Goal: Task Accomplishment & Management: Complete application form

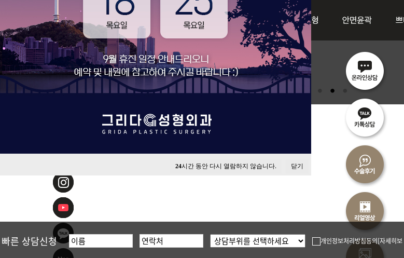
scroll to position [363, 0]
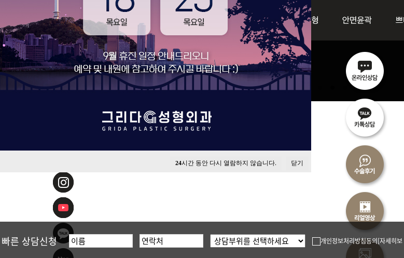
click at [294, 159] on button "닫기" at bounding box center [297, 163] width 23 height 14
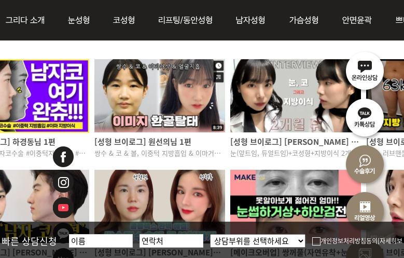
scroll to position [779, 167]
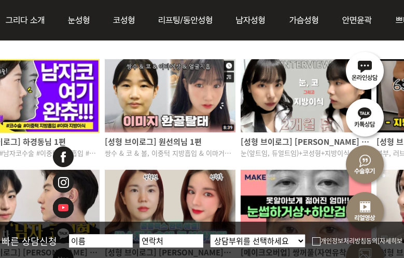
click at [215, 154] on p "쌍수 & 코 & 볼, 이중턱 지방흡입 & 이마거상 & 실리프팅" at bounding box center [170, 152] width 131 height 10
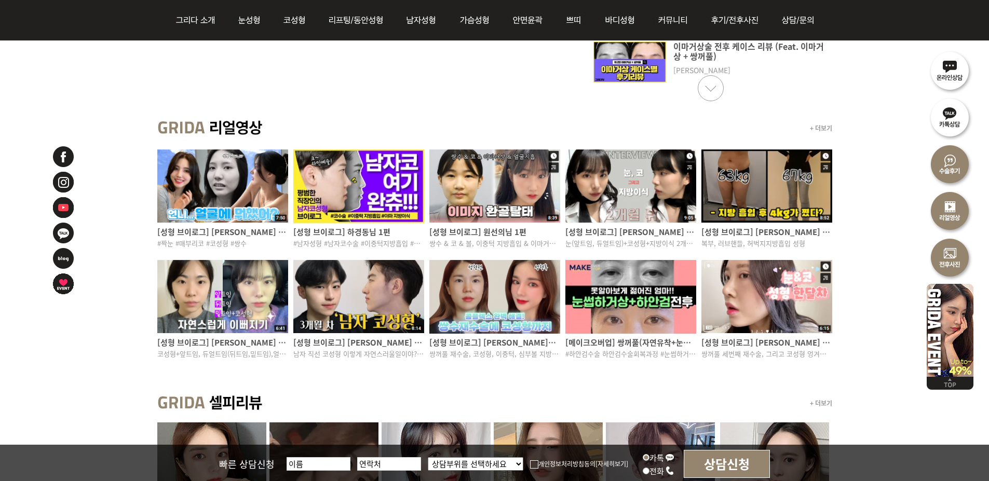
scroll to position [623, 0]
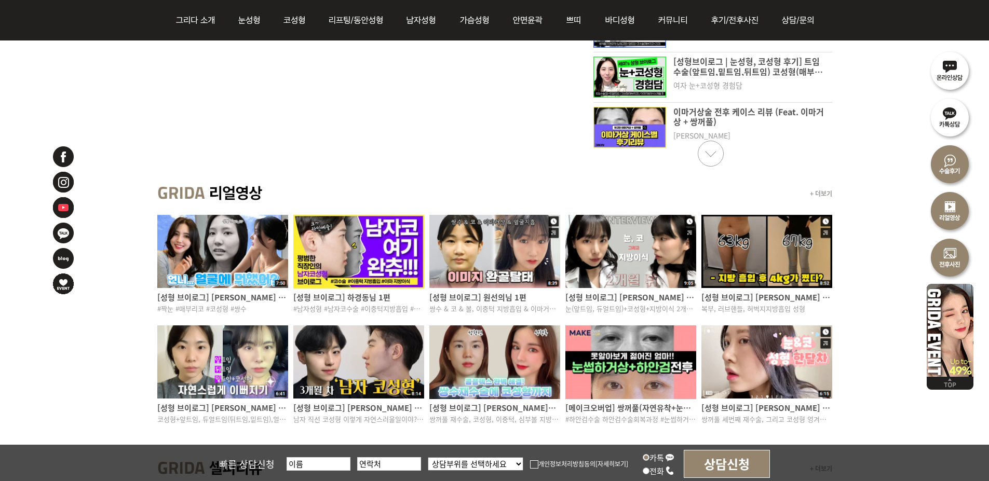
click at [404, 258] on p "[성형 브이로그] 원선의님 1편" at bounding box center [494, 297] width 131 height 11
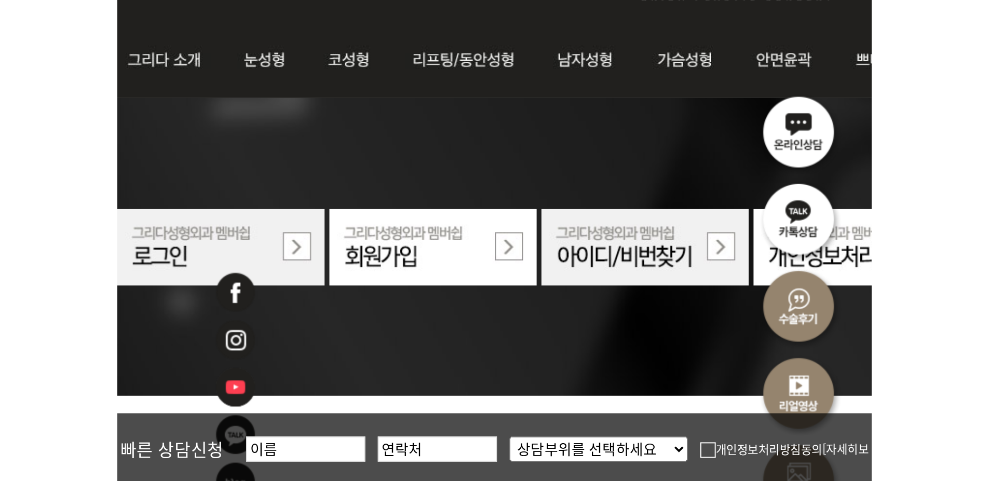
scroll to position [52, 0]
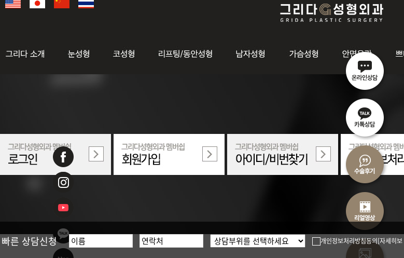
click at [204, 155] on img at bounding box center [169, 154] width 111 height 41
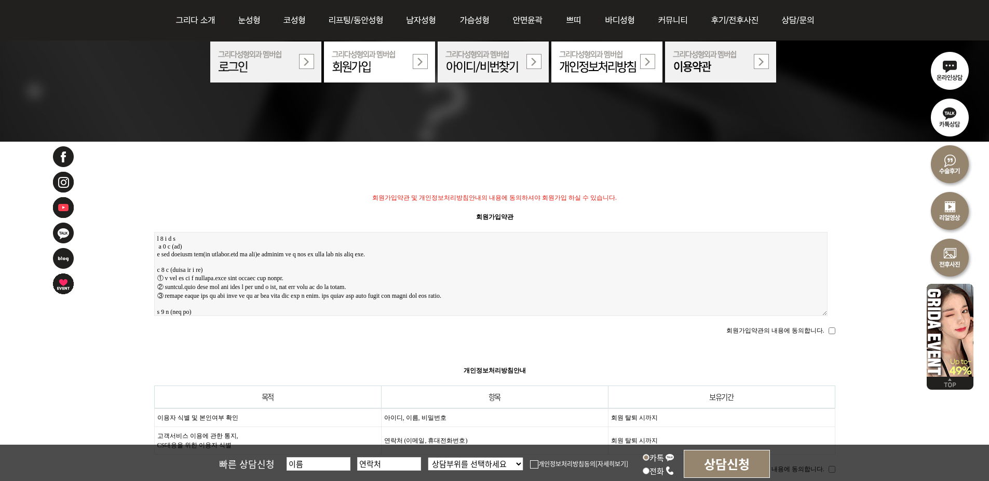
scroll to position [52, 0]
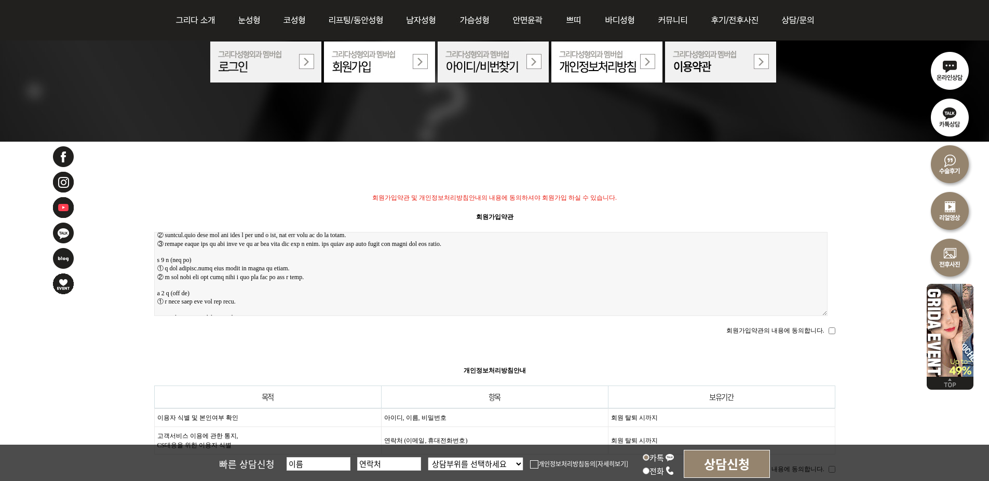
click at [404, 258] on fieldset "회원가입약관의 내용에 동의합니다." at bounding box center [494, 328] width 681 height 14
click at [404, 258] on div "회원가입약관 및 개인정보처리방침안내의 내용에 동의하셔야 회원가입 하실 수 있습니다. 회원가입약관 회원가입약관의 내용에 동의합니다. 개인정보처리…" at bounding box center [494, 299] width 989 height 634
click at [404, 258] on input "회원가입약관의 내용에 동의합니다." at bounding box center [832, 331] width 7 height 7
checkbox input "true"
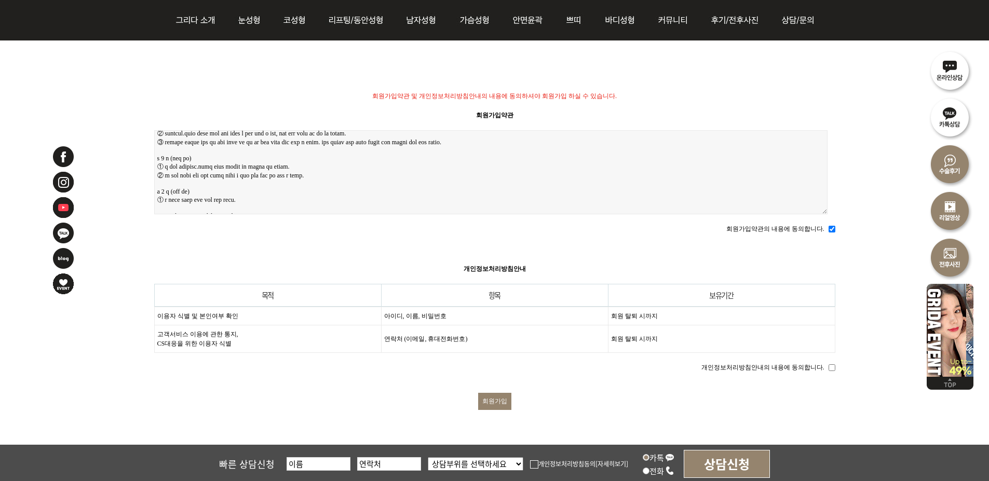
scroll to position [208, 0]
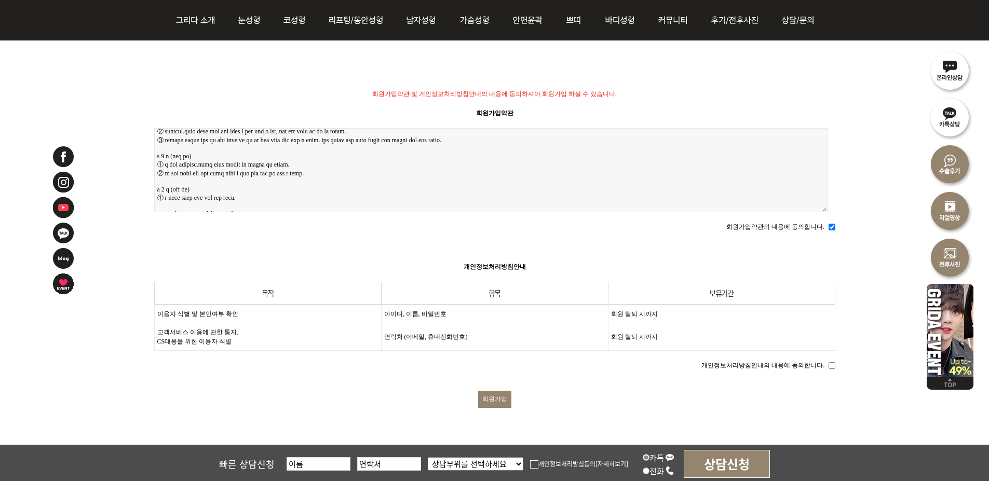
click at [404, 258] on input "개인정보처리방침안내의 내용에 동의합니다." at bounding box center [832, 365] width 7 height 7
checkbox input "true"
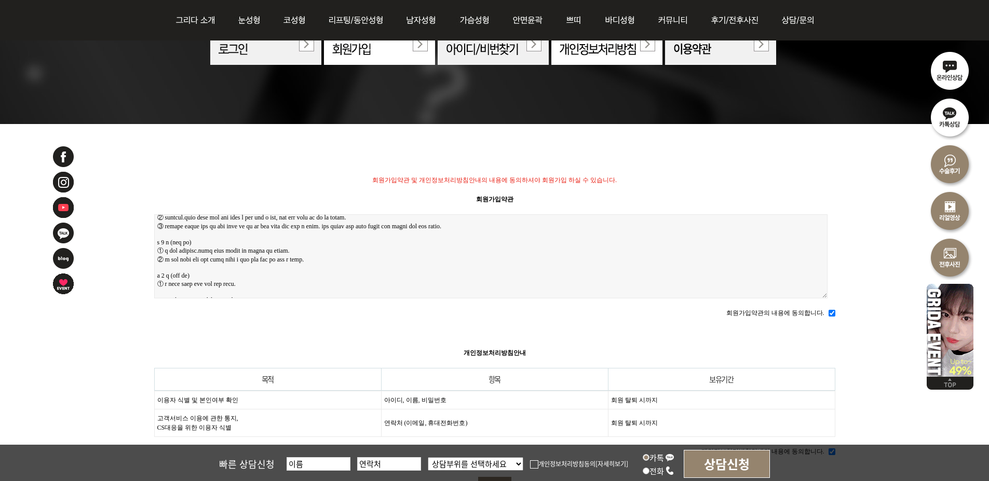
scroll to position [260, 0]
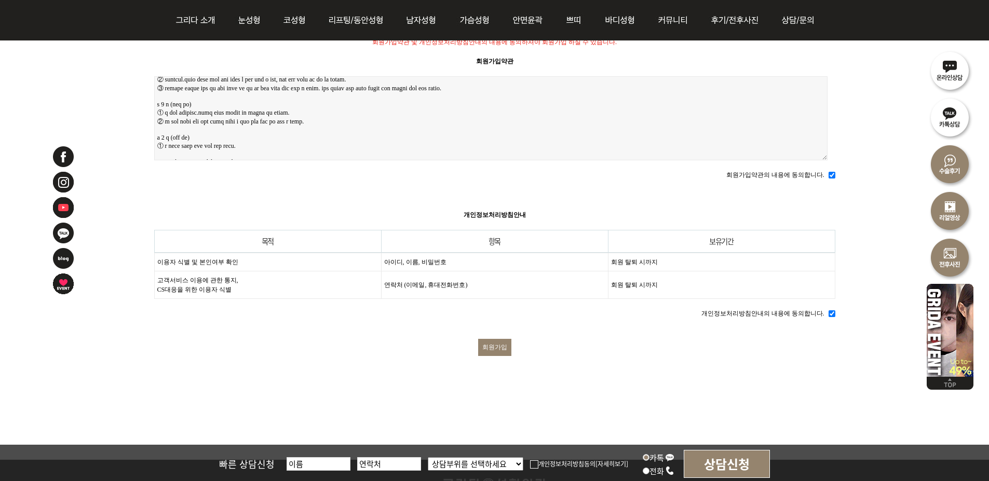
click at [404, 258] on form "회원가입약관 및 개인정보처리방침안내의 내용에 동의하셔야 회원가입 하실 수 있습니다. 회원가입약관 회원가입약관의 내용에 동의합니다. 개인정보처리…" at bounding box center [494, 223] width 681 height 370
click at [404, 258] on input "회원가입" at bounding box center [494, 347] width 33 height 17
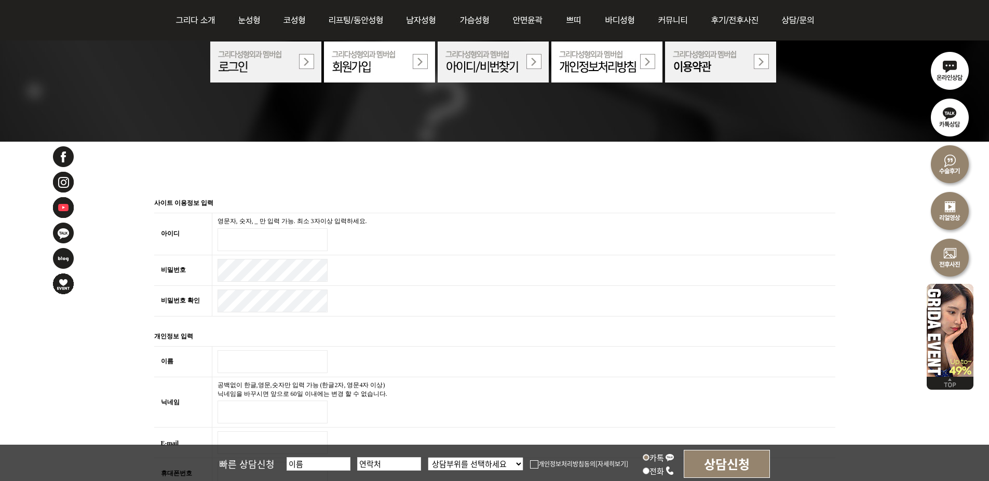
click at [292, 240] on input "아이디 필수" at bounding box center [273, 239] width 110 height 23
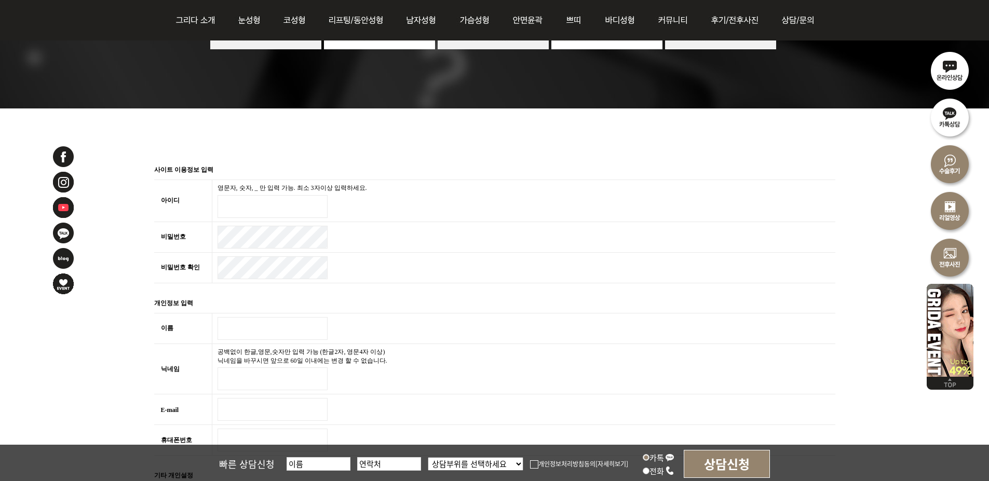
scroll to position [156, 0]
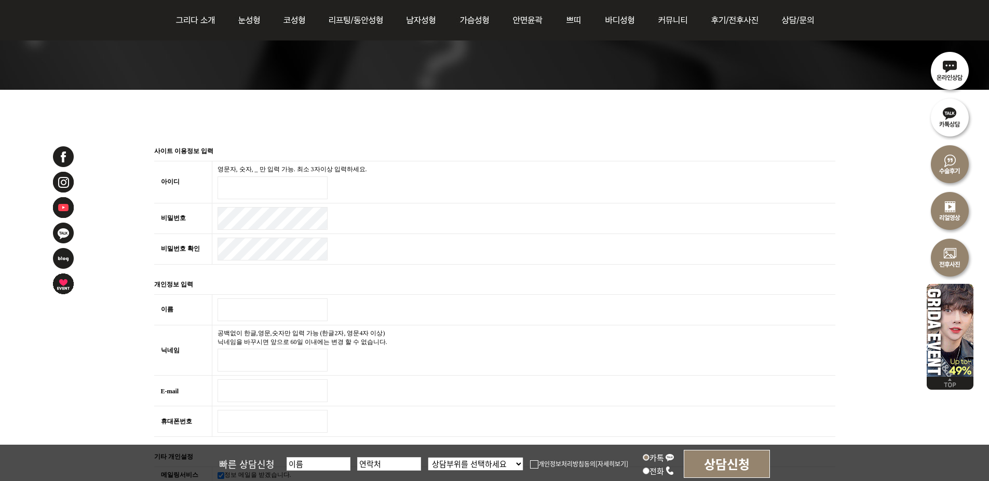
type input "ㅇ"
click at [284, 182] on input "didvktprhdwn`" at bounding box center [273, 188] width 110 height 23
type input "didvktprhdwn"
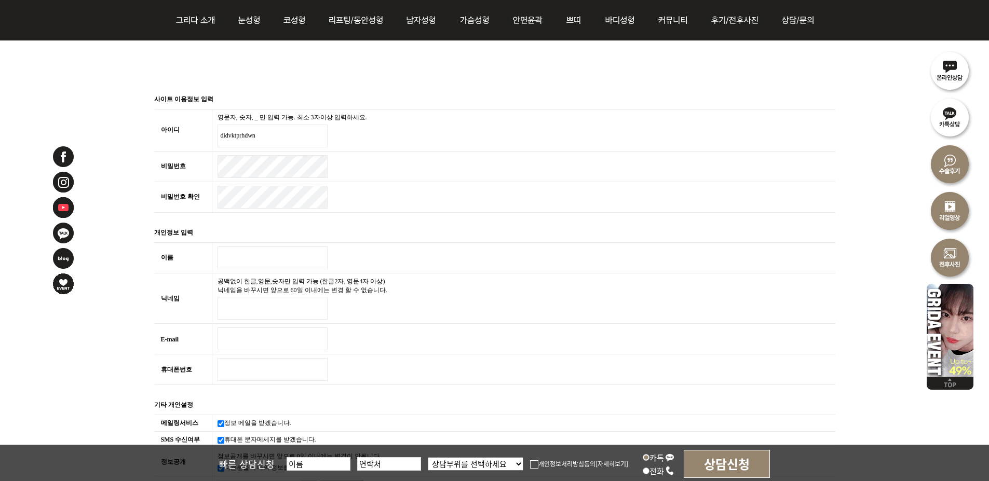
click at [259, 251] on input "이름 필수" at bounding box center [273, 258] width 110 height 23
type input "r"
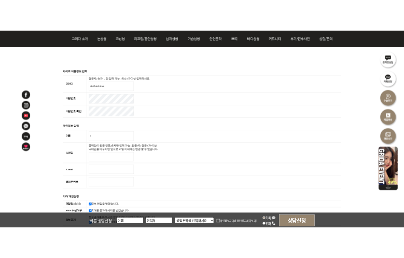
scroll to position [260, 0]
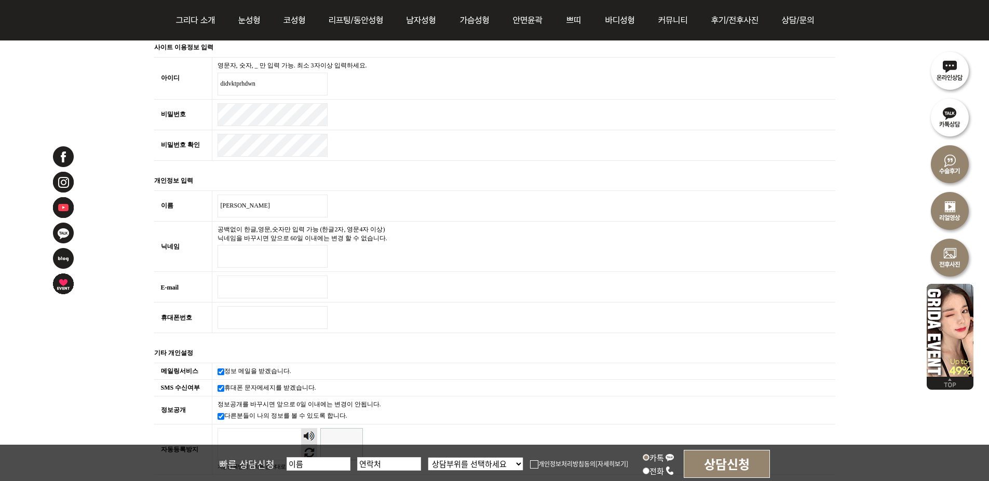
type input "김수빈"
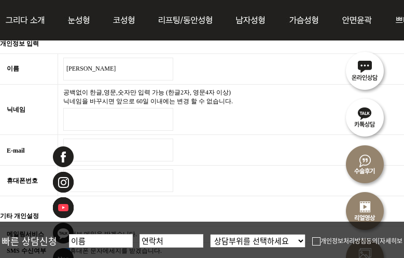
scroll to position [415, 0]
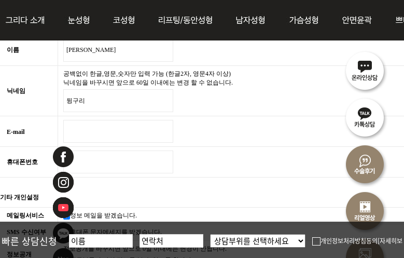
type input "뒹구리"
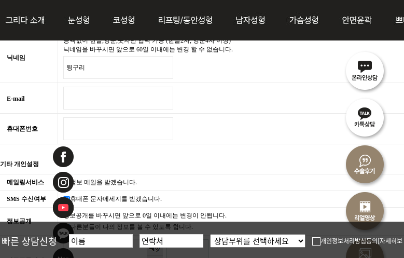
scroll to position [467, 0]
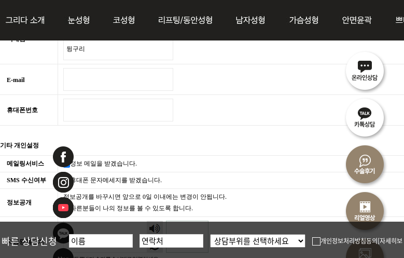
type input "ㅇ"
type input "didvktprhdwn@naver.com"
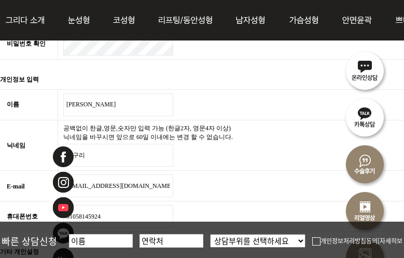
scroll to position [208, 0]
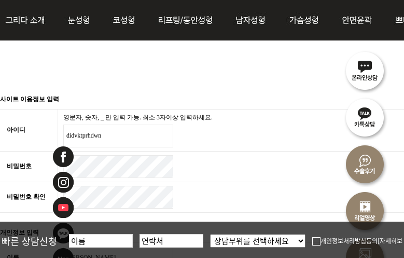
type input "01058145924"
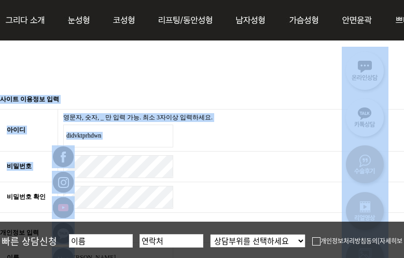
drag, startPoint x: 94, startPoint y: 194, endPoint x: 1, endPoint y: 194, distance: 94.0
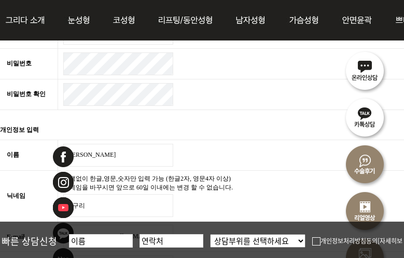
scroll to position [312, 0]
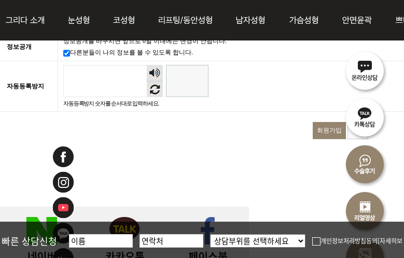
click at [197, 85] on input "자동등록방지" at bounding box center [187, 81] width 43 height 32
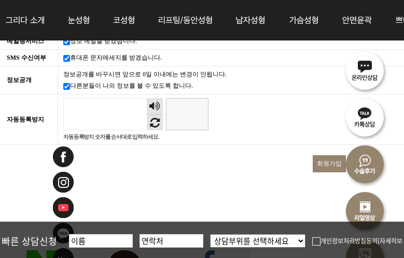
scroll to position [571, 0]
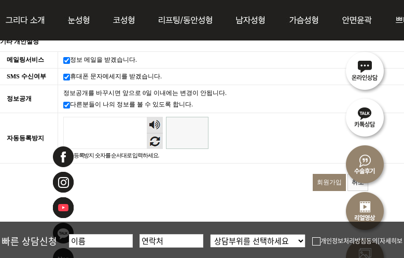
click at [158, 106] on td "정보공개를 바꾸시면 앞으로 0일 이내에는 변경이 안됩니다. 다른분들이 나의 정보를 볼 수 있도록 합니다." at bounding box center [370, 99] width 624 height 28
click at [65, 104] on input "정보공개" at bounding box center [66, 105] width 7 height 7
checkbox input "false"
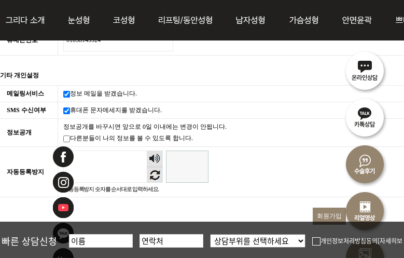
scroll to position [519, 0]
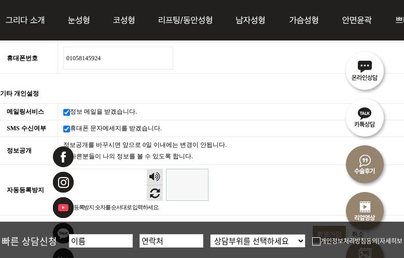
click at [71, 125] on td "휴대폰 문자메세지를 받겠습니다." at bounding box center [370, 128] width 624 height 17
click at [68, 113] on td "정보 메일을 받겠습니다." at bounding box center [370, 112] width 624 height 17
click at [67, 109] on input "메일링서비스" at bounding box center [66, 112] width 7 height 7
checkbox input "false"
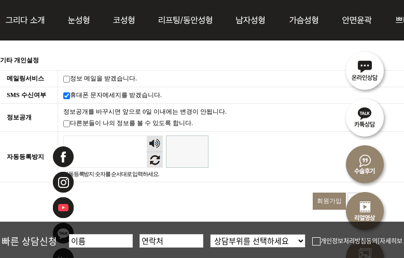
scroll to position [571, 0]
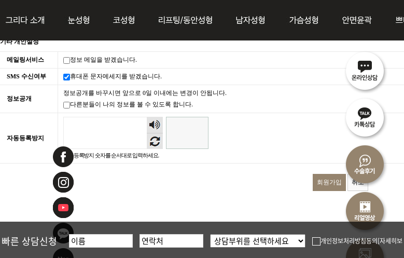
click at [195, 133] on input "자동등록방지" at bounding box center [187, 133] width 43 height 32
type input "479412"
click at [323, 179] on input "회원가입" at bounding box center [329, 182] width 33 height 17
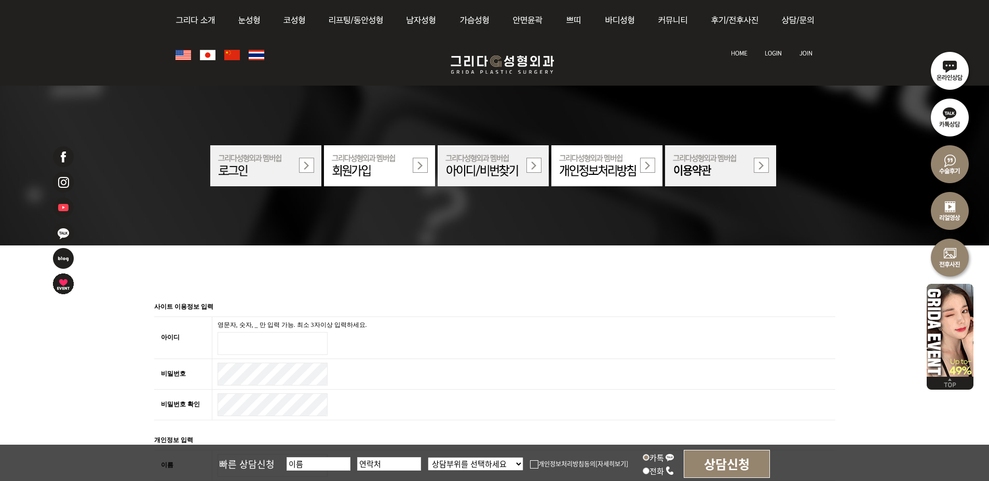
scroll to position [571, 0]
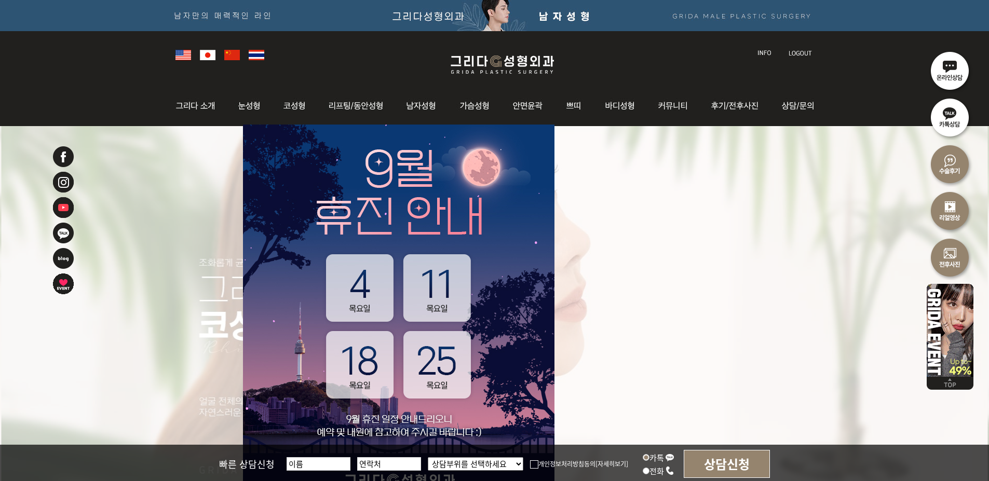
click at [797, 52] on img at bounding box center [801, 53] width 24 height 6
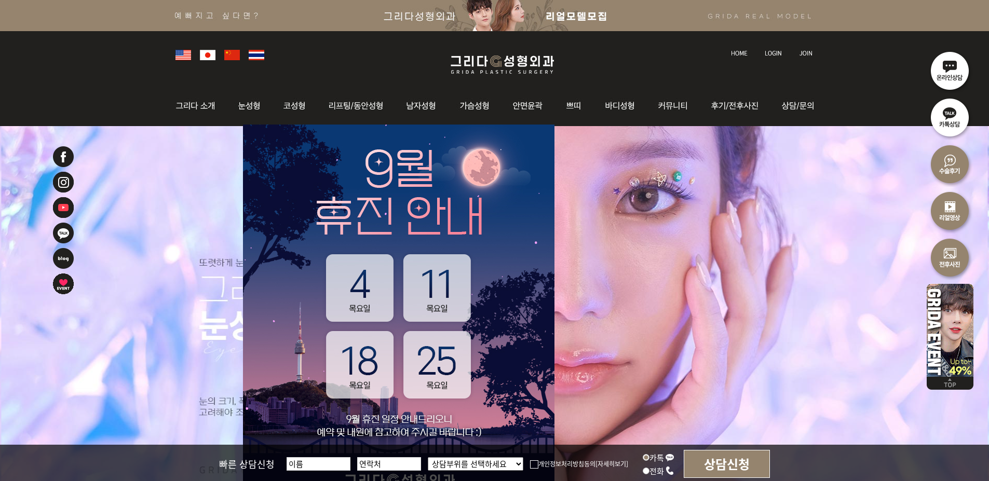
click at [804, 52] on img at bounding box center [805, 53] width 13 height 6
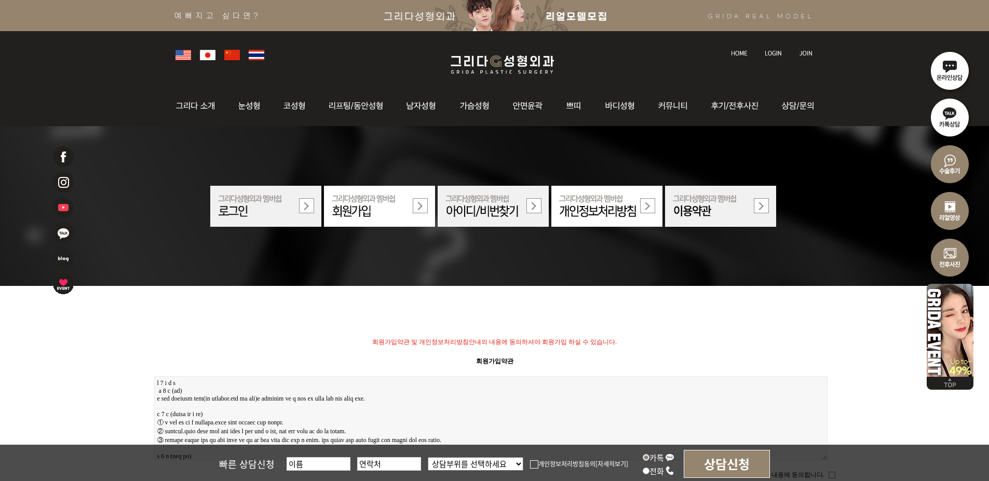
scroll to position [104, 0]
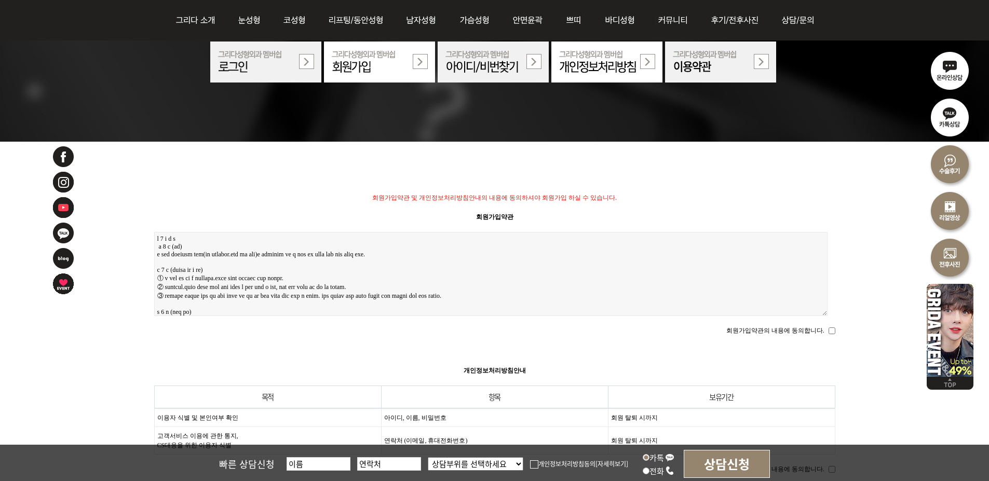
click at [257, 75] on img at bounding box center [265, 62] width 111 height 41
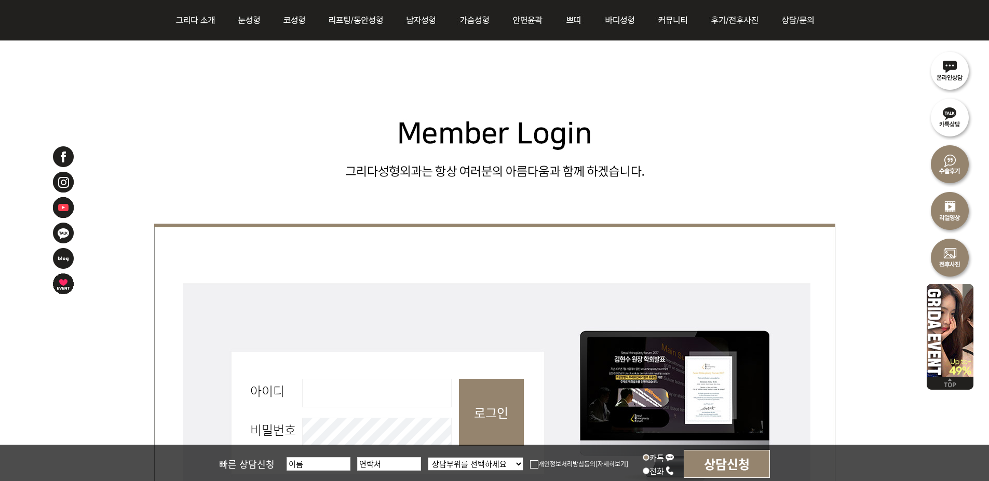
scroll to position [312, 0]
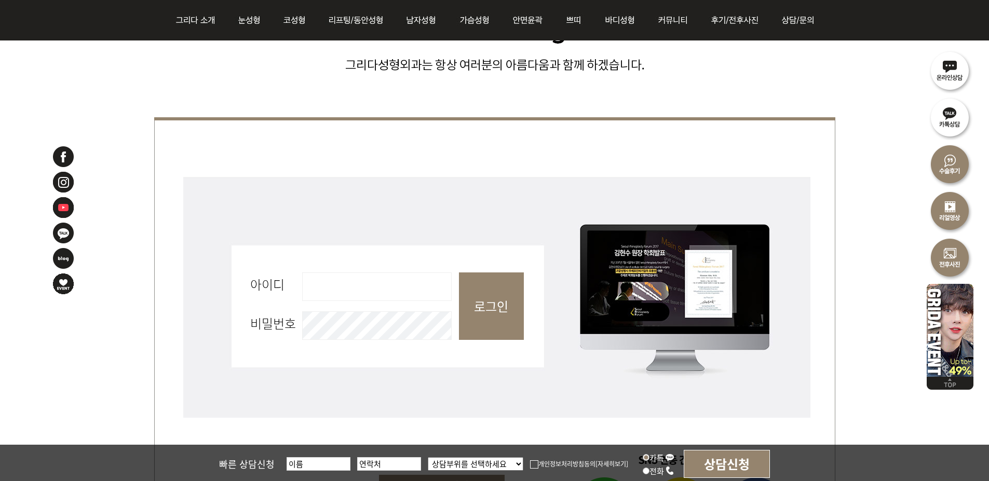
click at [370, 285] on input "아이디 필수" at bounding box center [377, 287] width 150 height 29
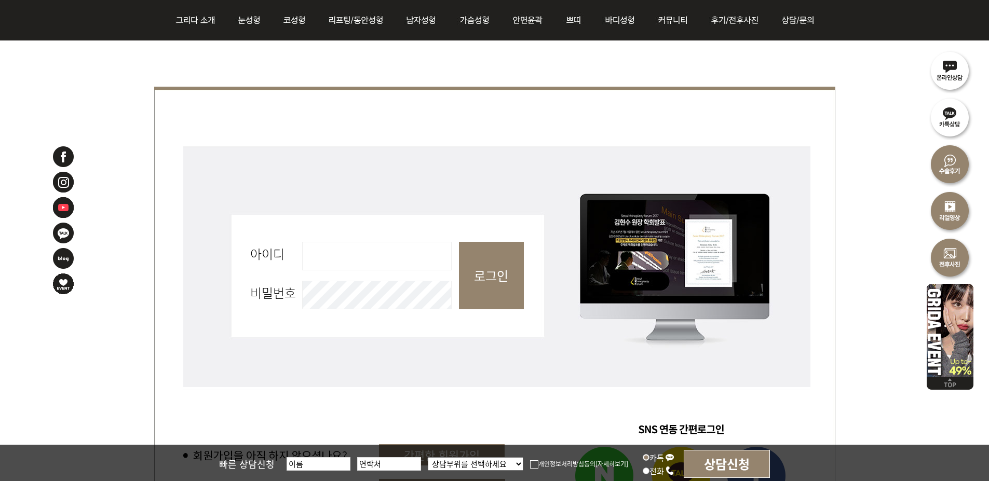
scroll to position [467, 0]
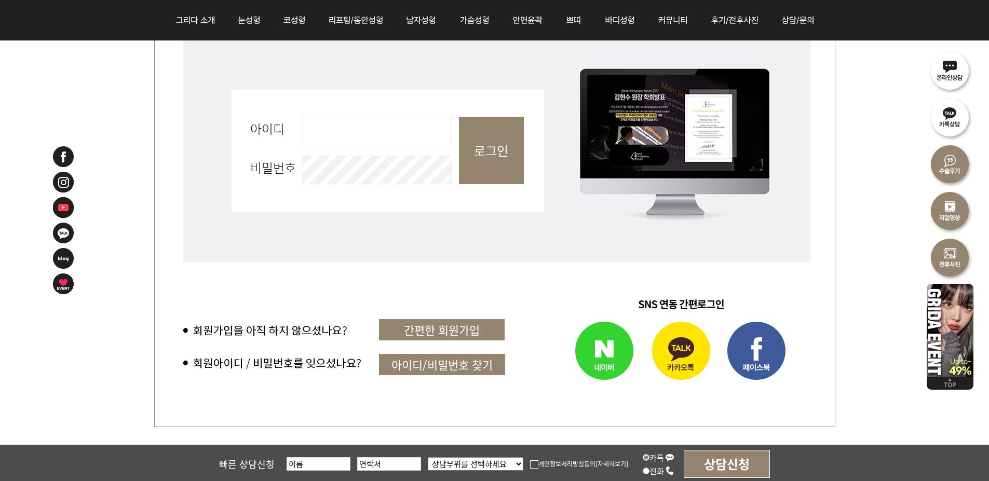
type input "d"
type input "didvktprhdwn"
click at [459, 117] on input "로그인" at bounding box center [491, 150] width 65 height 67
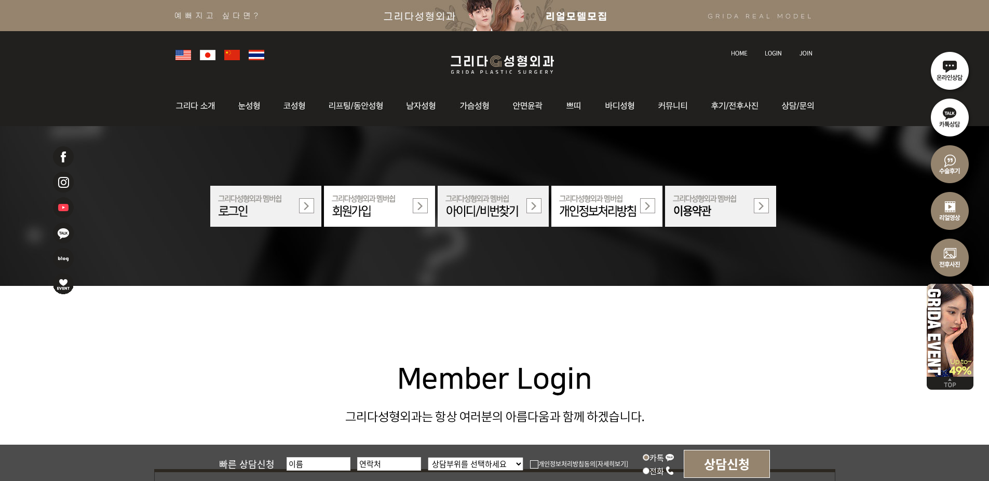
click at [294, 202] on img at bounding box center [265, 206] width 111 height 41
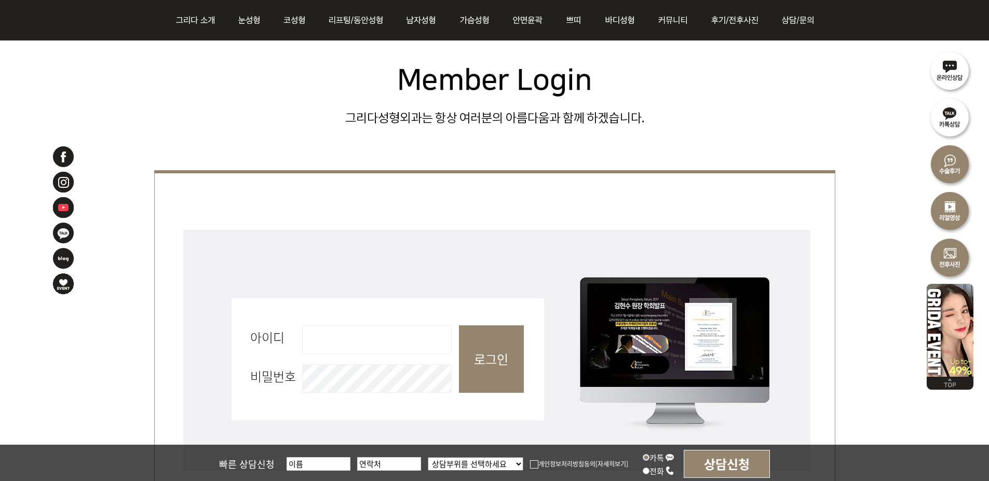
scroll to position [260, 0]
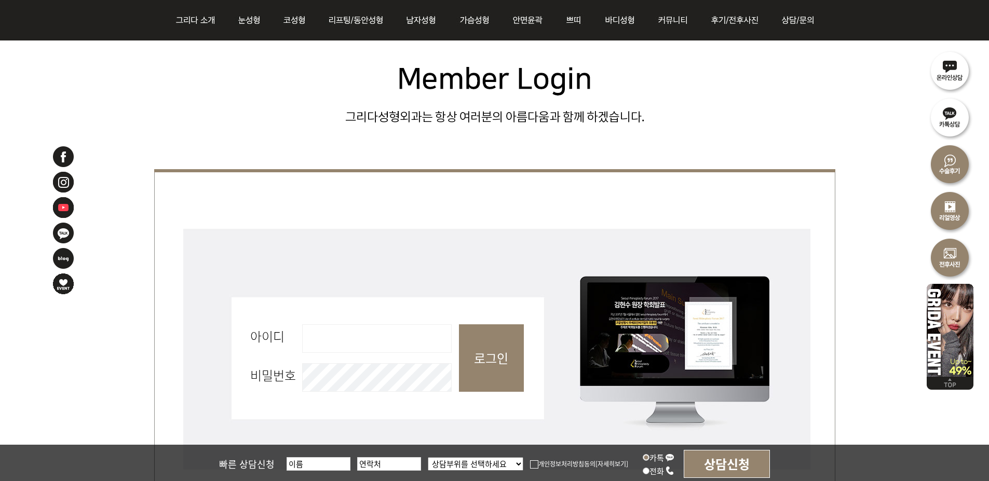
click at [420, 351] on input "아이디 필수" at bounding box center [377, 338] width 150 height 29
type input "didvktprhdwn"
click at [459, 324] on input "로그인" at bounding box center [491, 357] width 65 height 67
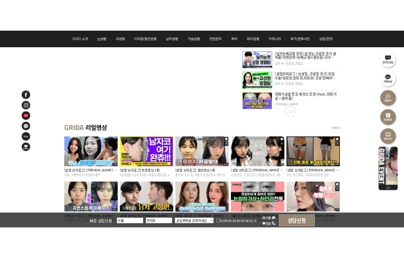
scroll to position [675, 0]
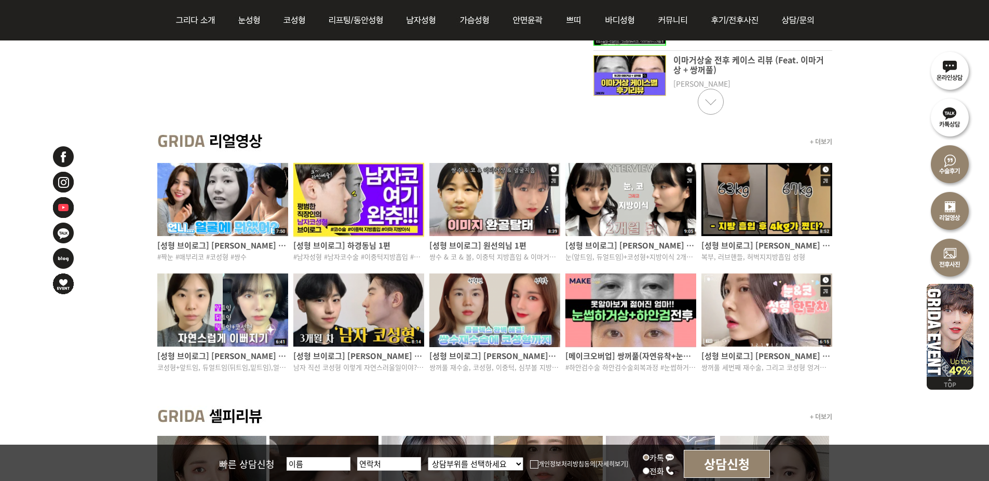
click at [497, 211] on img at bounding box center [494, 199] width 131 height 77
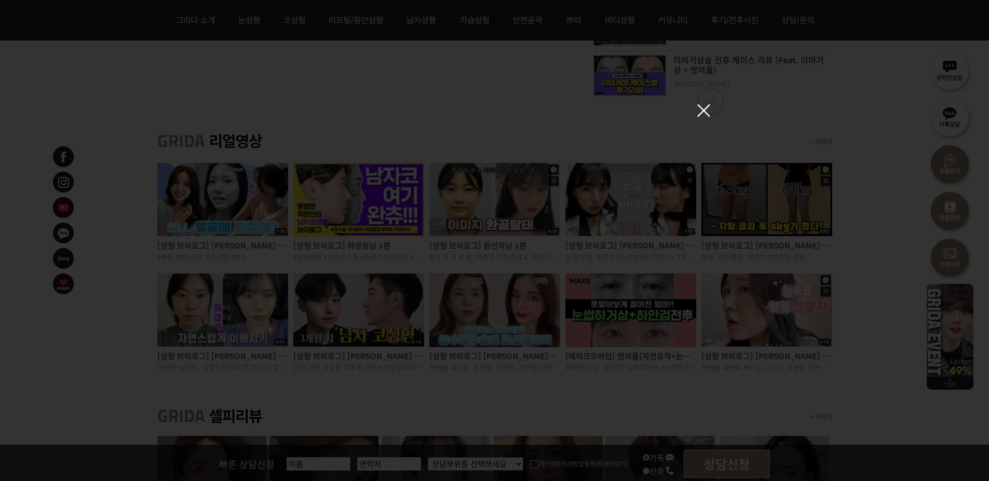
click at [696, 113] on div at bounding box center [494, 240] width 989 height 481
click at [707, 112] on img at bounding box center [703, 110] width 13 height 13
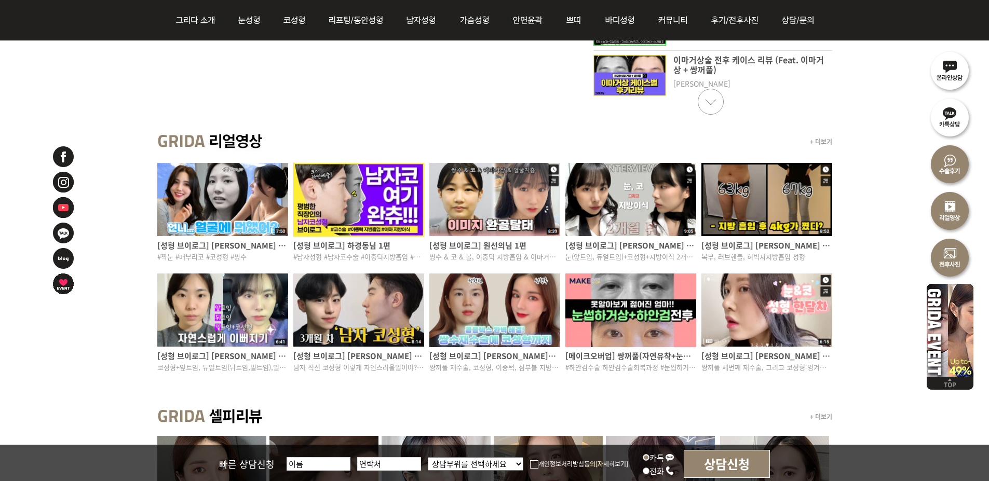
click at [491, 249] on p "[성형 브이로그] 원선의님 1편" at bounding box center [494, 245] width 131 height 11
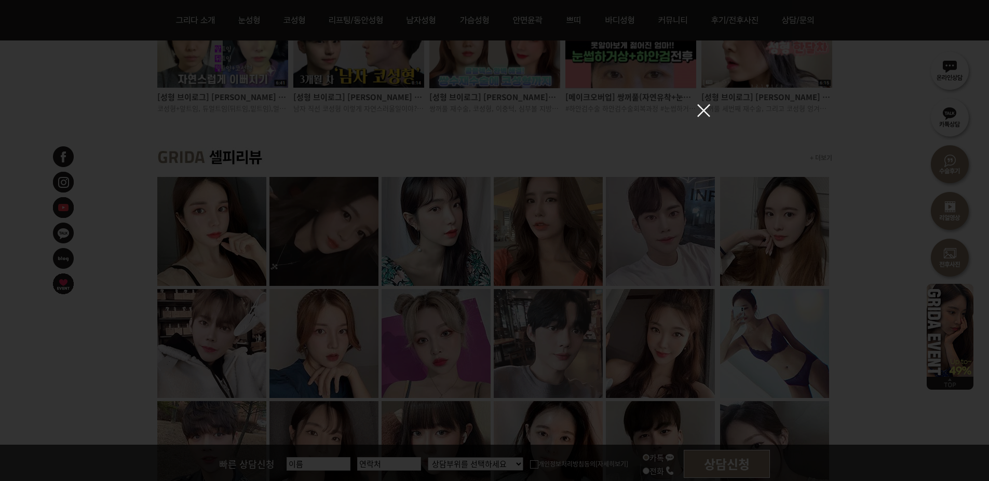
scroll to position [935, 0]
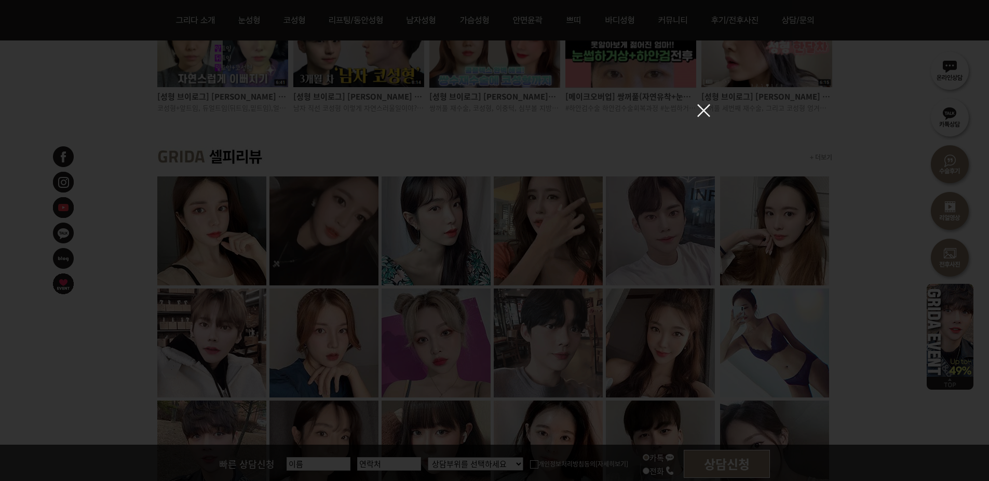
click at [711, 109] on div at bounding box center [494, 240] width 989 height 481
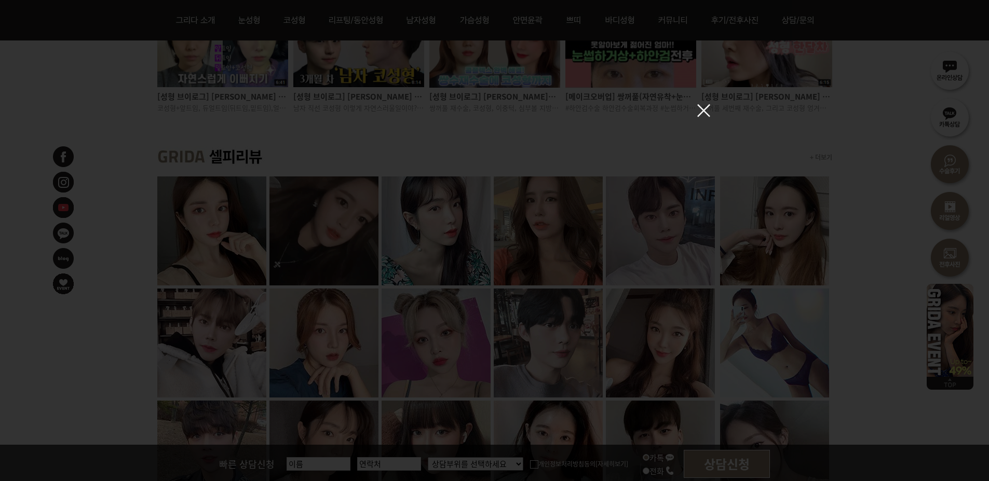
click at [709, 111] on img at bounding box center [703, 110] width 13 height 13
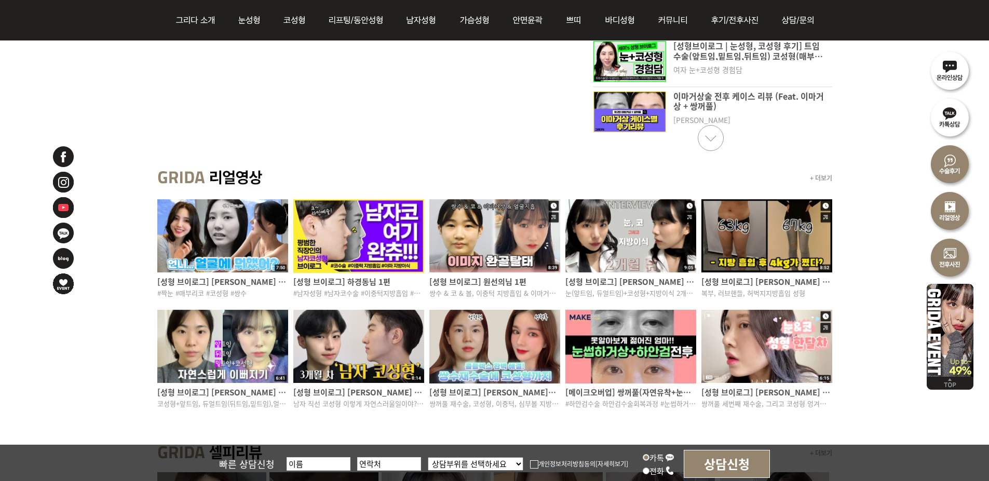
scroll to position [623, 0]
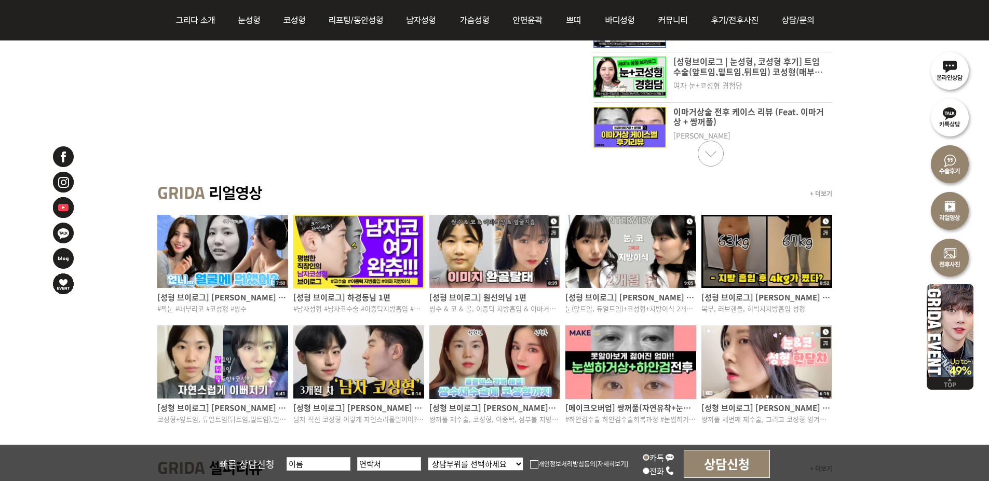
click at [820, 195] on link "+ 더보기" at bounding box center [821, 193] width 22 height 9
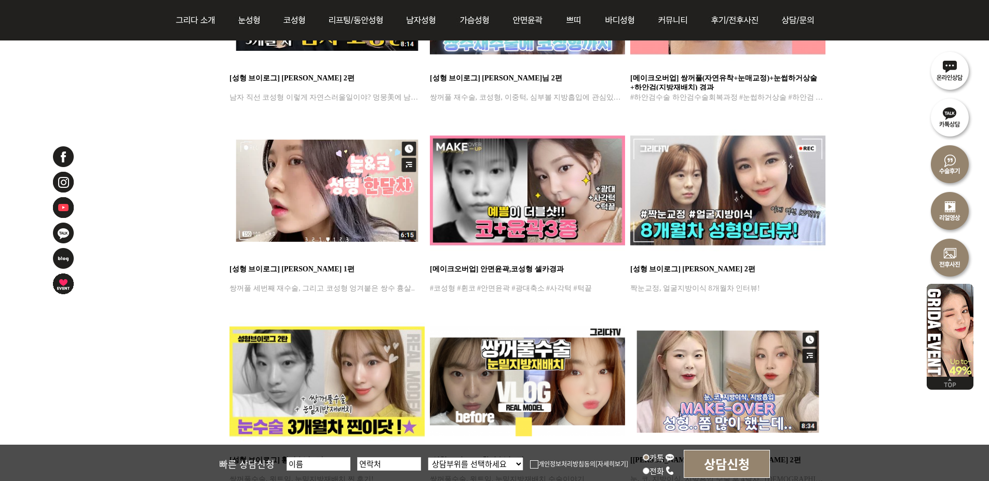
scroll to position [779, 0]
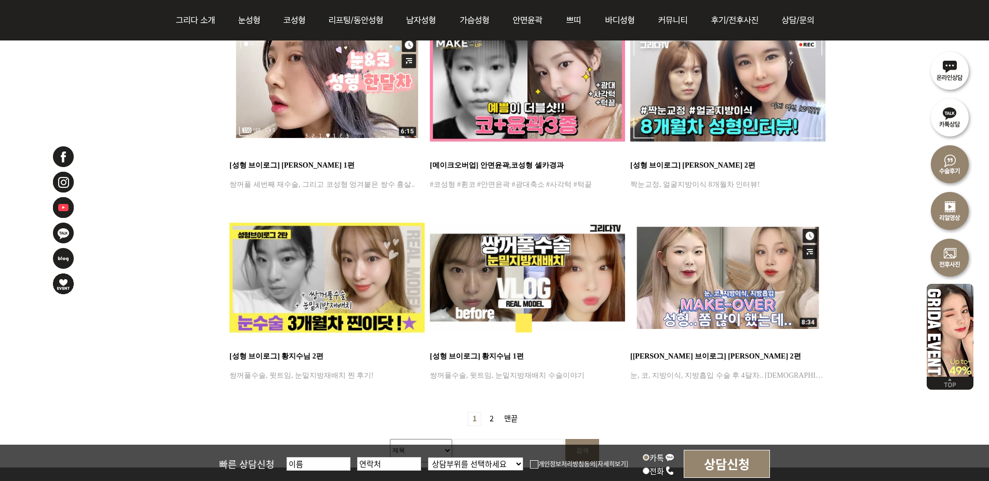
click at [491, 421] on link "2 페이지" at bounding box center [491, 419] width 12 height 13
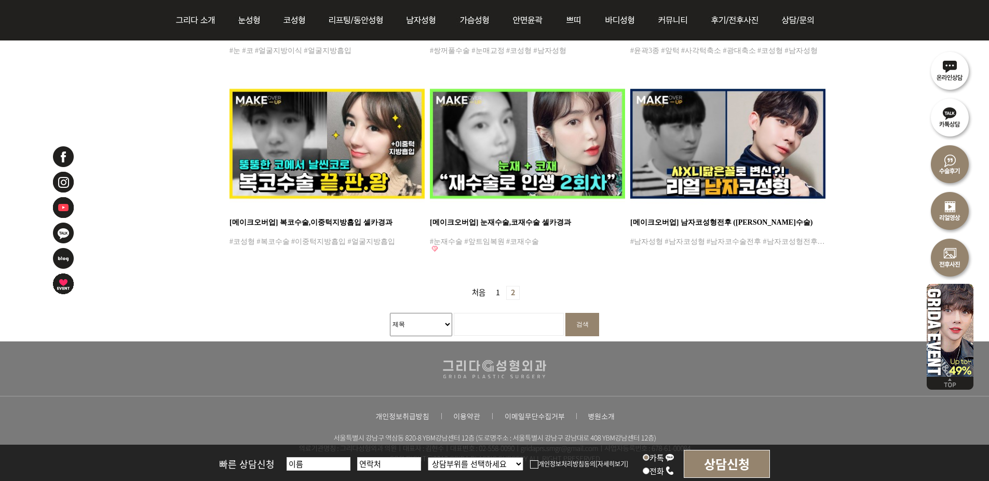
scroll to position [779, 0]
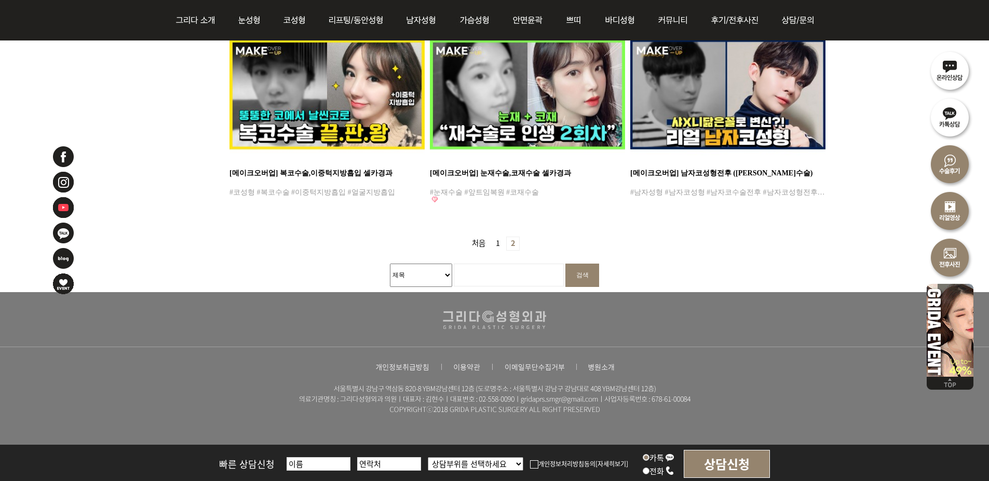
click at [480, 248] on link "처음" at bounding box center [479, 243] width 22 height 13
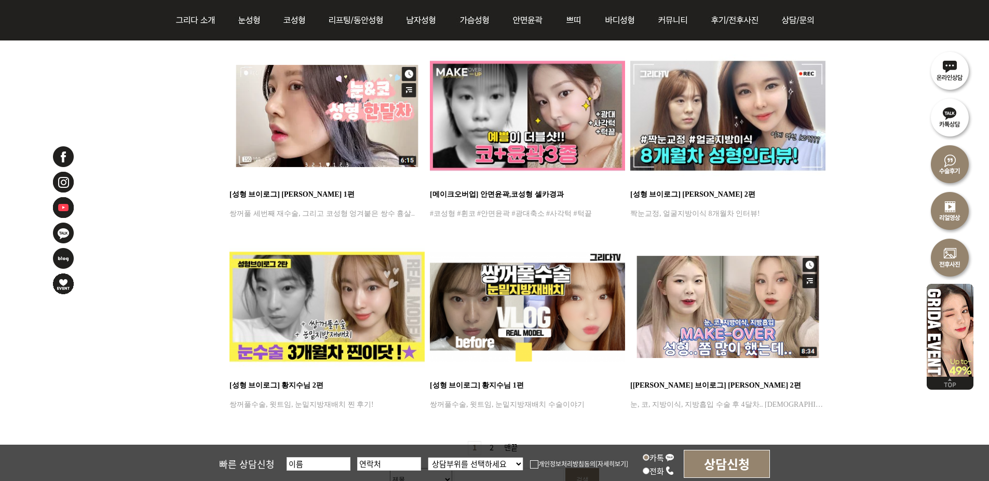
scroll to position [779, 0]
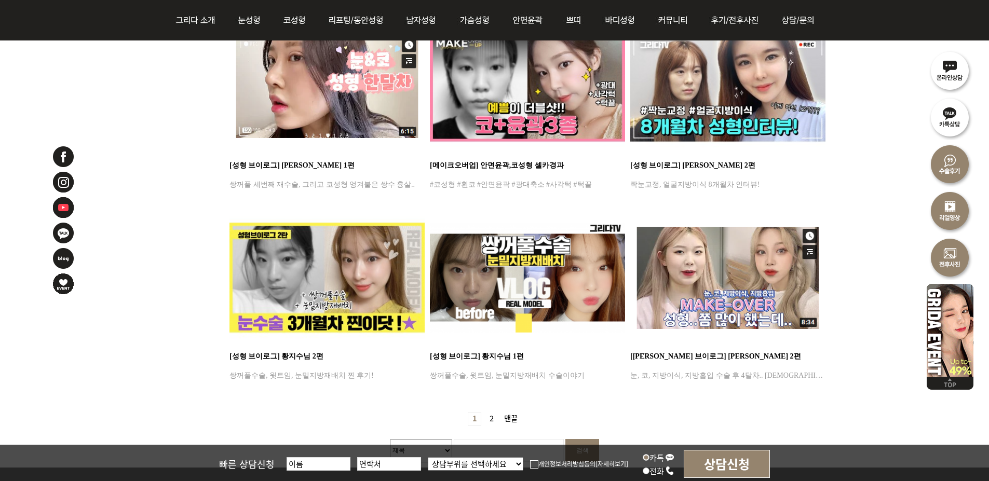
click at [488, 414] on link "2 페이지" at bounding box center [491, 419] width 12 height 13
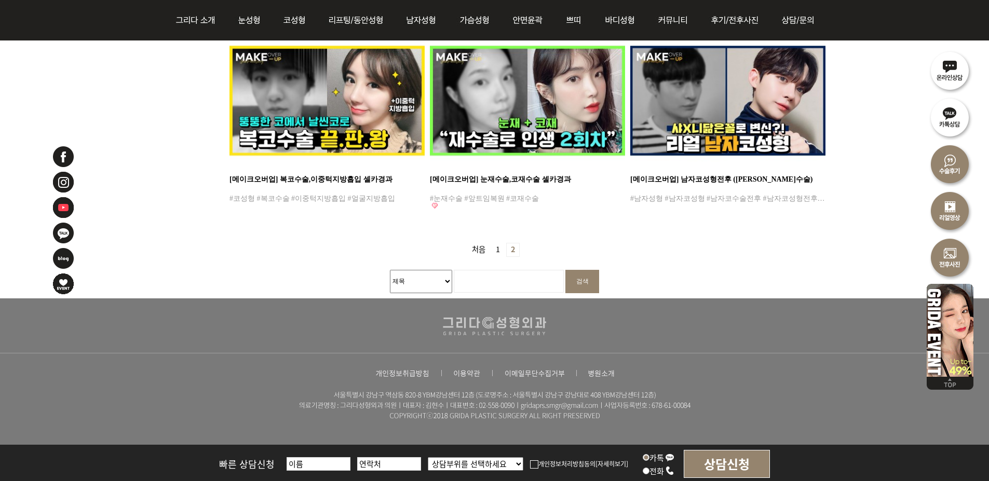
scroll to position [779, 0]
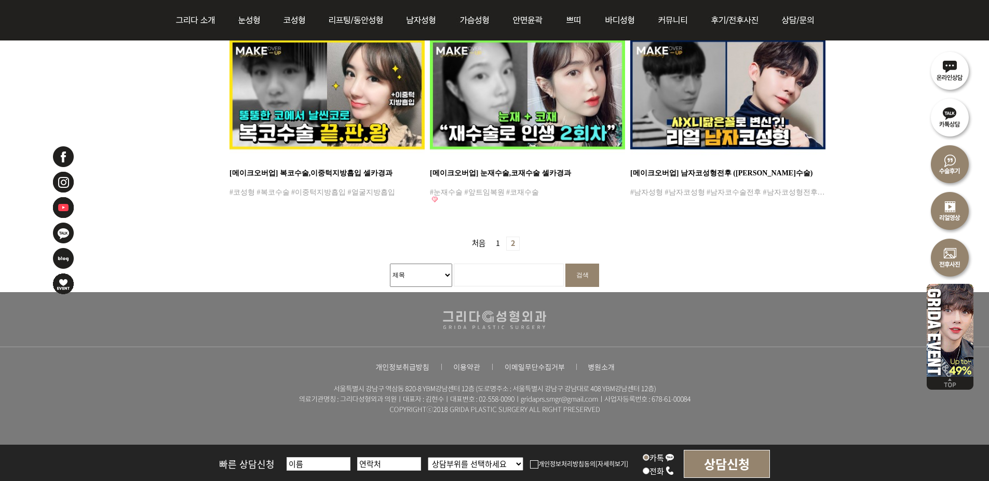
drag, startPoint x: 489, startPoint y: 245, endPoint x: 497, endPoint y: 242, distance: 8.6
click at [490, 245] on span "처음 1 페이지 열린 2 페이지" at bounding box center [495, 242] width 54 height 11
click at [497, 242] on link "1 페이지" at bounding box center [498, 243] width 12 height 13
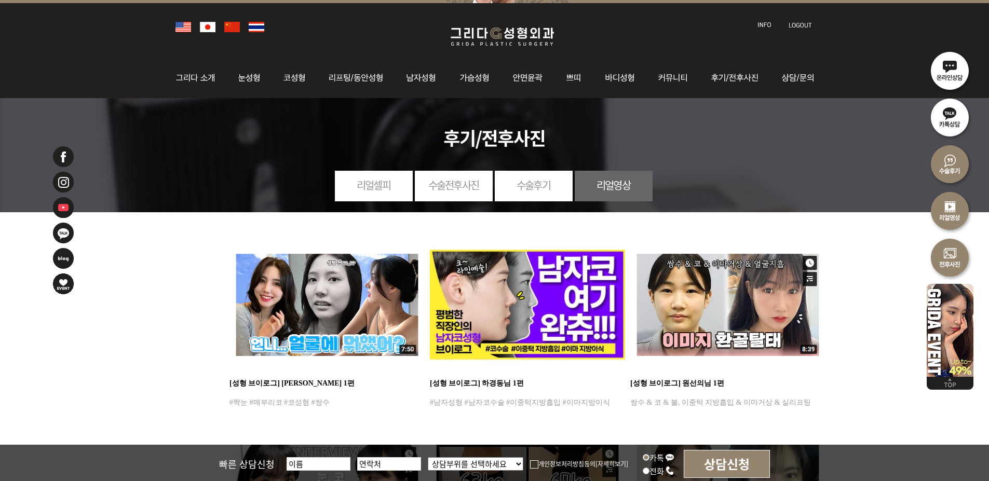
scroll to position [52, 0]
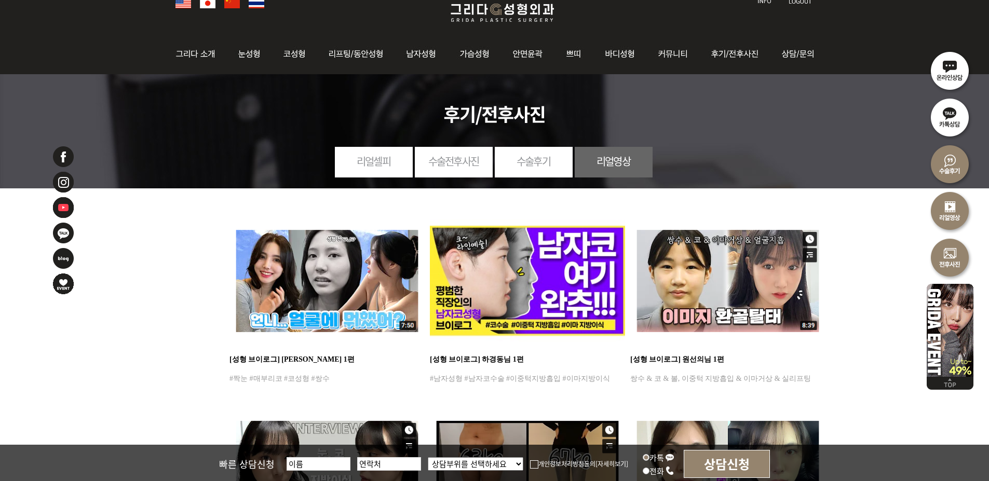
click at [676, 361] on p "[성형 브이로그] 원선의님 1편" at bounding box center [727, 363] width 195 height 17
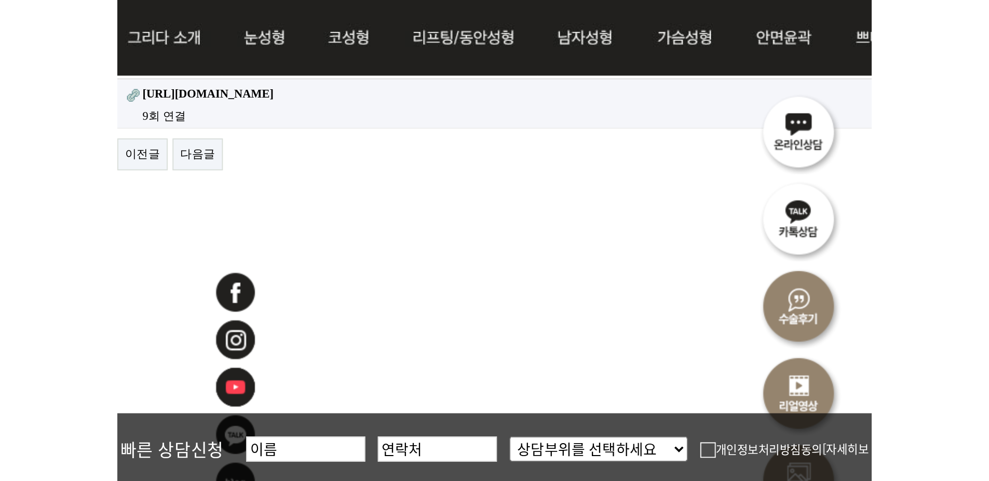
scroll to position [156, 0]
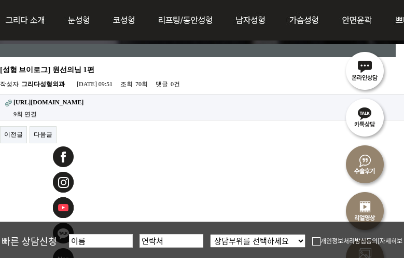
click at [84, 99] on strong "https://www.youtube.com/watch?v=gF5kUmXPvwc" at bounding box center [48, 102] width 70 height 7
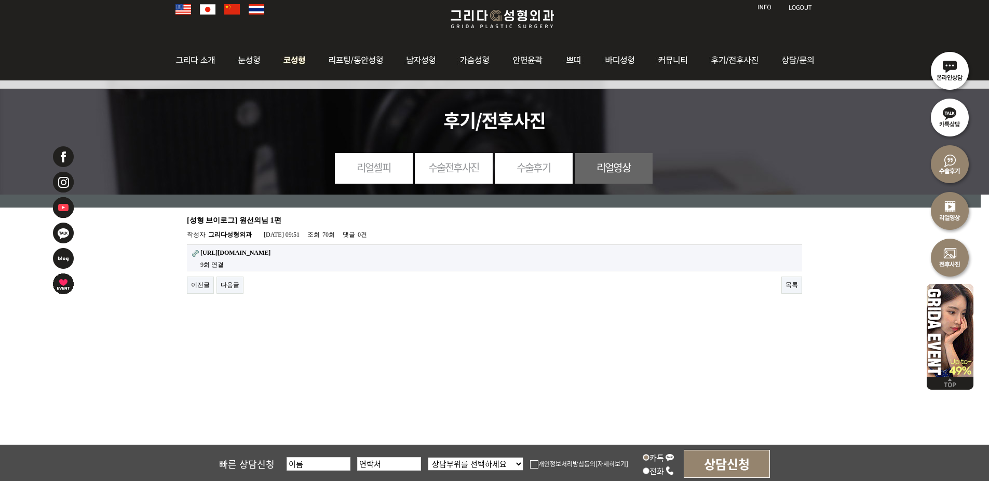
scroll to position [0, 0]
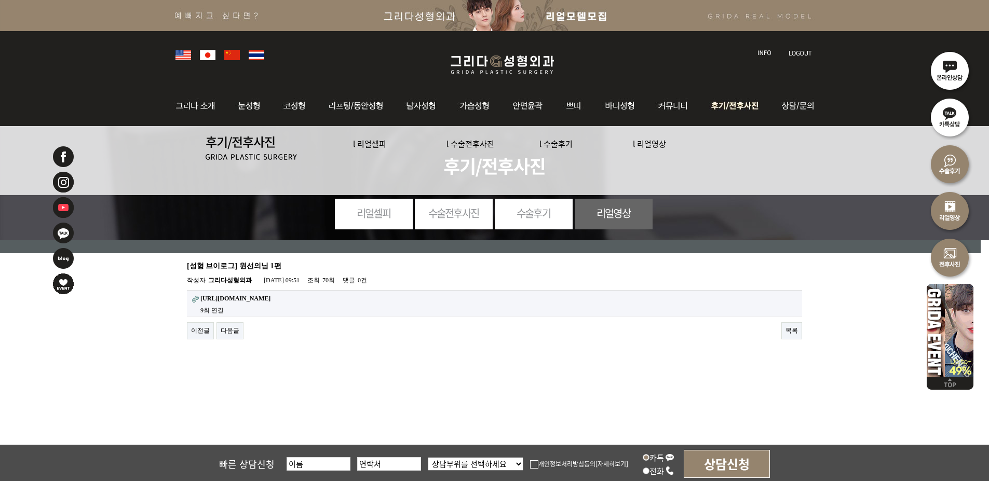
click at [465, 142] on link "l 수술전후사진" at bounding box center [471, 143] width 48 height 11
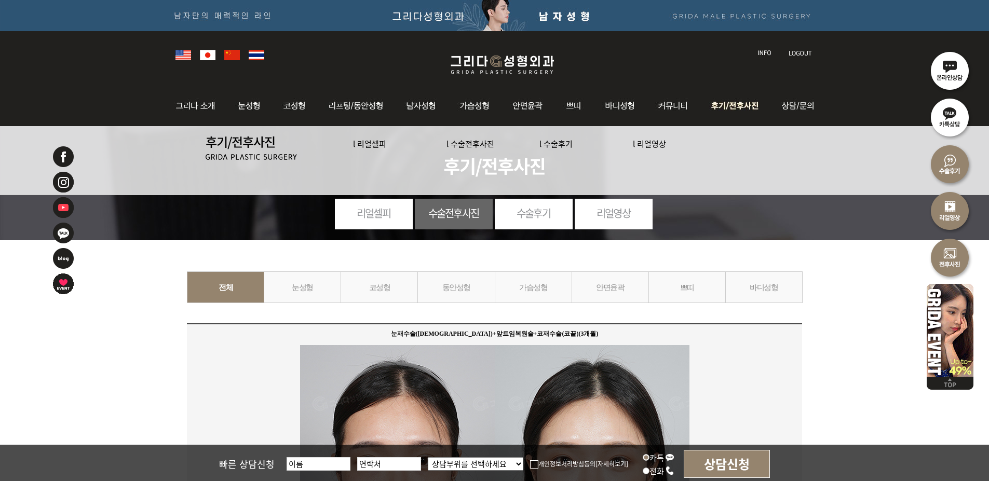
click at [371, 143] on link "l 리얼셀피" at bounding box center [369, 143] width 33 height 11
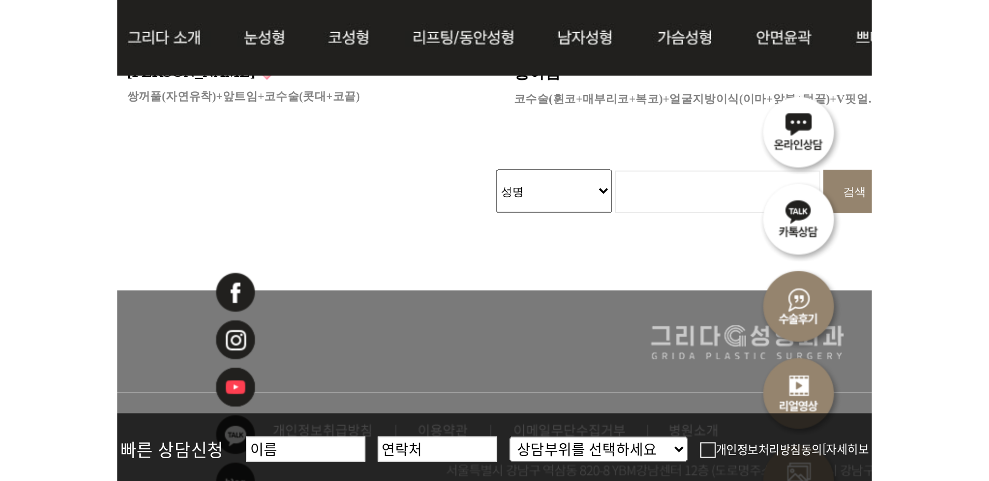
scroll to position [999, 0]
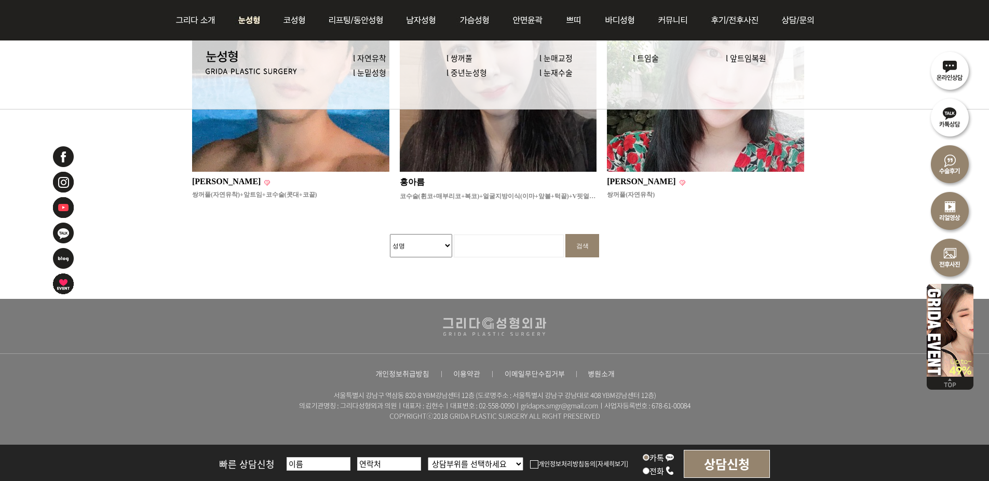
click at [562, 74] on link "l 눈재수술" at bounding box center [555, 72] width 33 height 11
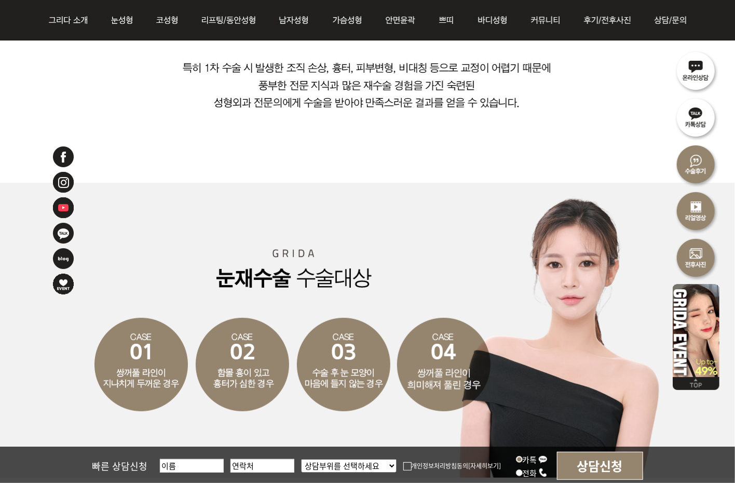
scroll to position [821, 0]
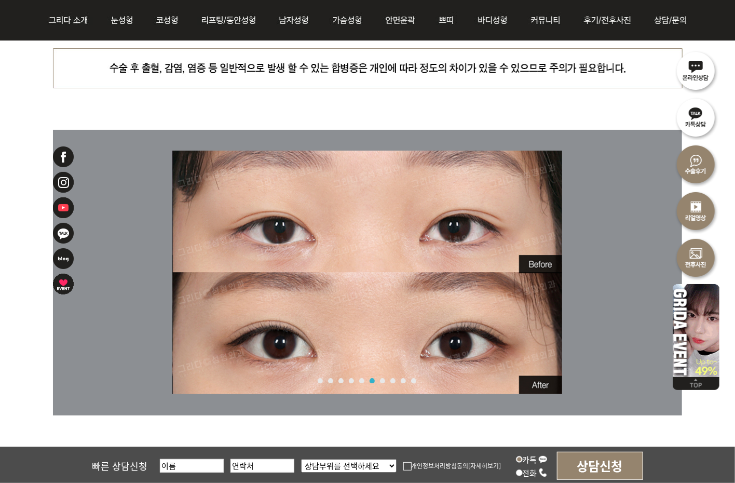
scroll to position [4834, 0]
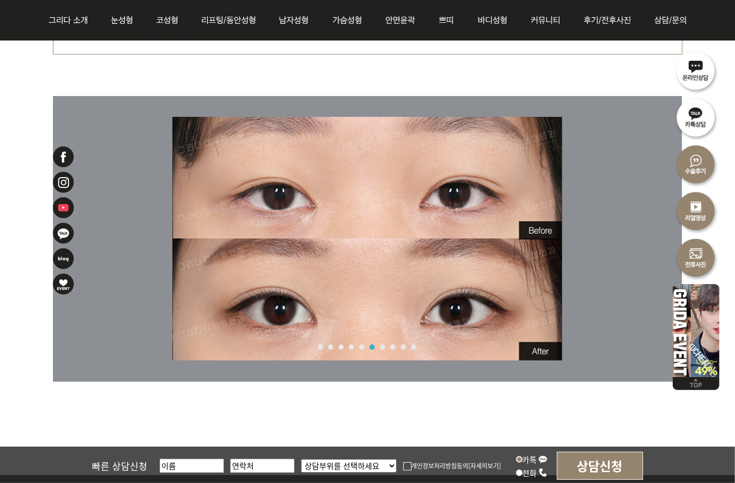
click at [322, 347] on link "1" at bounding box center [320, 347] width 5 height 5
click at [321, 346] on link "1" at bounding box center [320, 347] width 5 height 5
click at [318, 346] on link "1" at bounding box center [320, 347] width 5 height 5
click at [518, 277] on img at bounding box center [367, 239] width 389 height 244
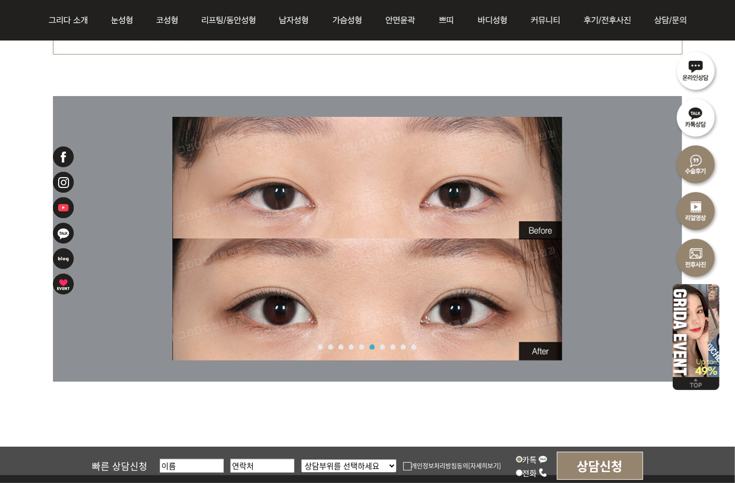
drag, startPoint x: 607, startPoint y: 236, endPoint x: 632, endPoint y: 255, distance: 32.2
click at [608, 236] on div "1 2 3 4 5 6 7 8 9 10 Start" at bounding box center [367, 239] width 629 height 286
click at [626, 268] on div "1 2 3 4 5 6 7 8 9 10 Start" at bounding box center [367, 239] width 629 height 286
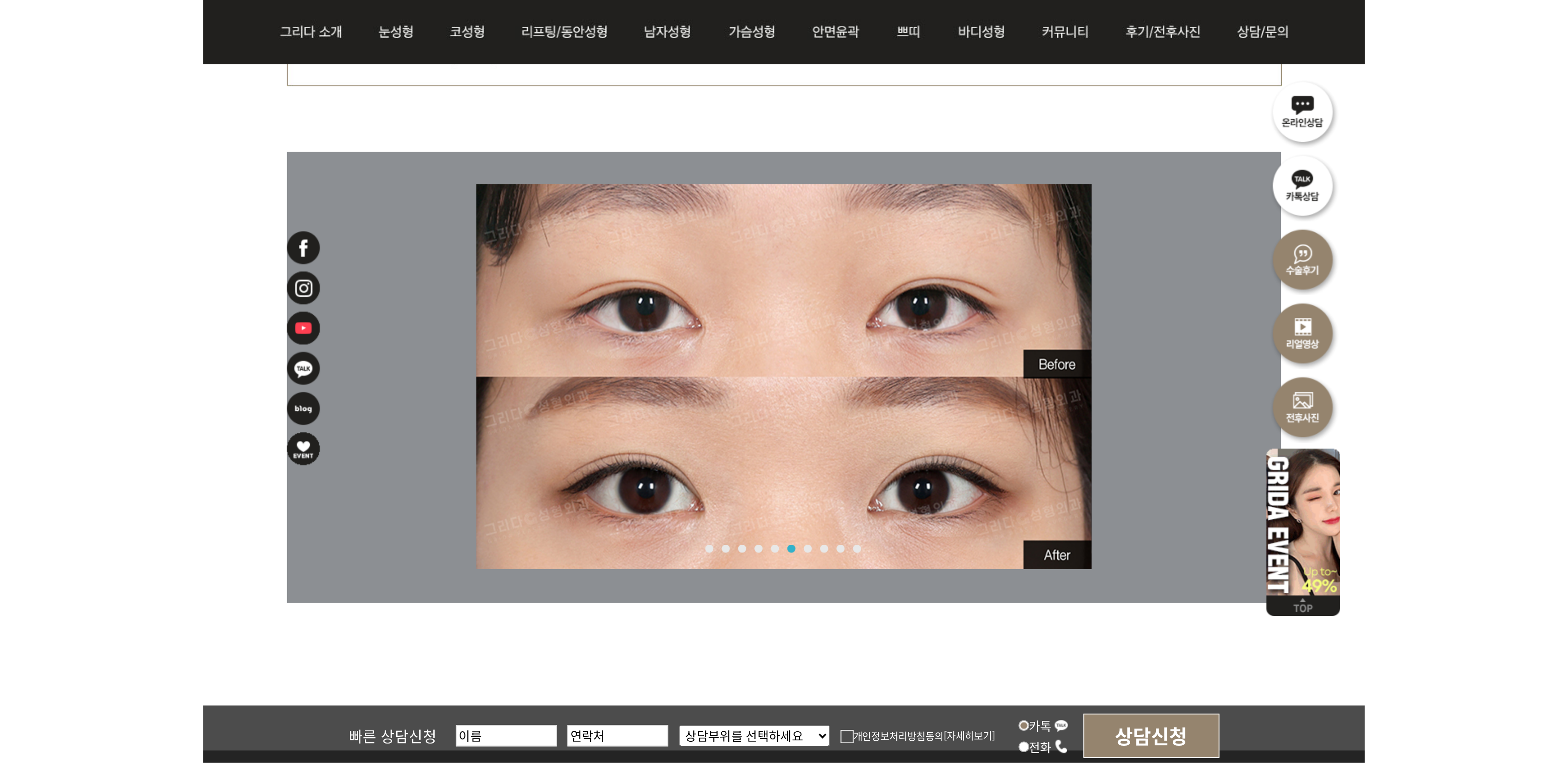
scroll to position [4038, 0]
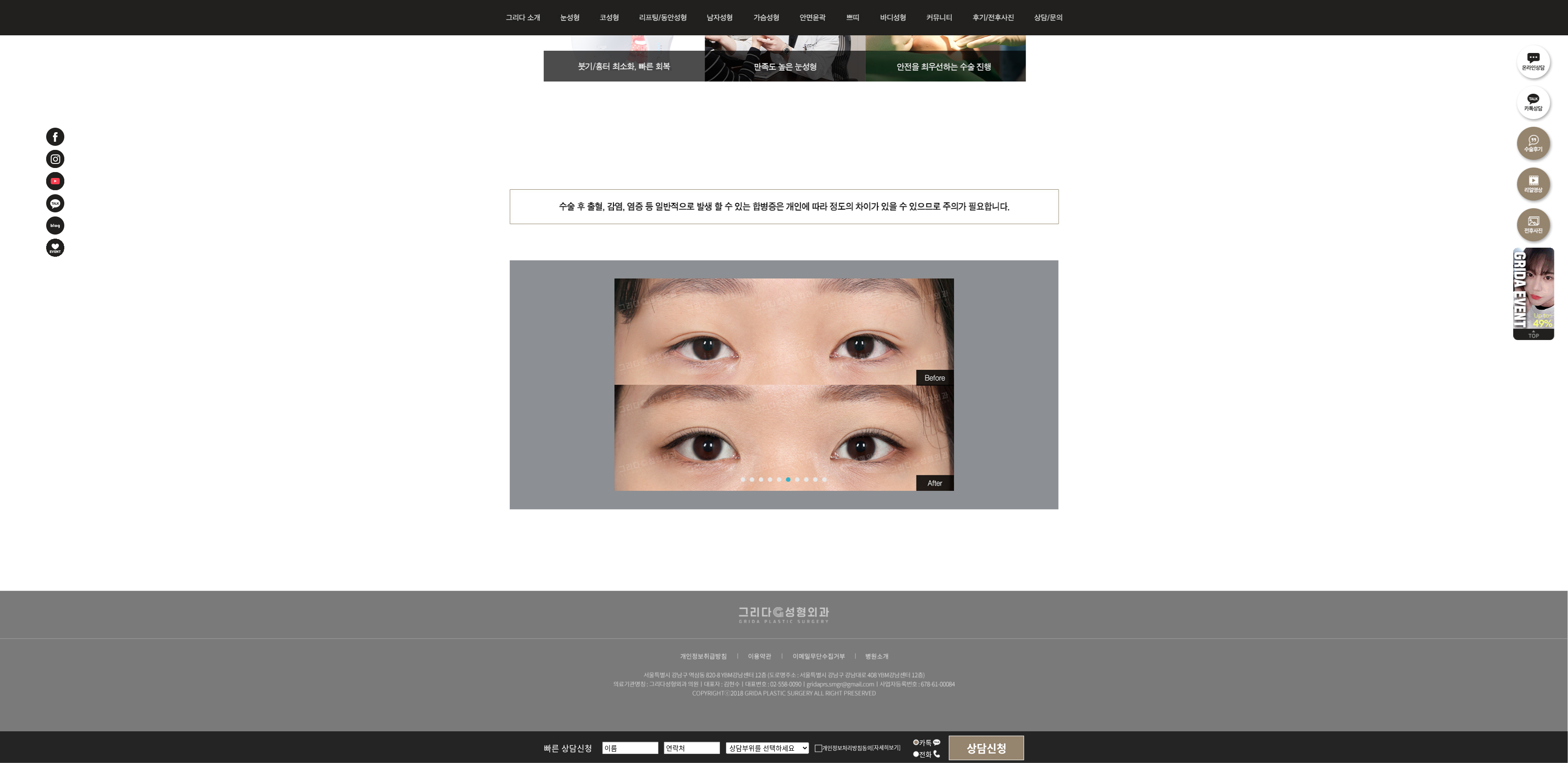
click at [862, 412] on div "1 2 3 4 5 6 7 8 9 10 Start" at bounding box center [784, 385] width 549 height 249
click at [862, 416] on img at bounding box center [784, 385] width 339 height 213
click at [813, 419] on img at bounding box center [784, 385] width 339 height 213
click at [802, 419] on div "1 2 3 4 5 6 7 8 9 10" at bounding box center [781, 479] width 91 height 4
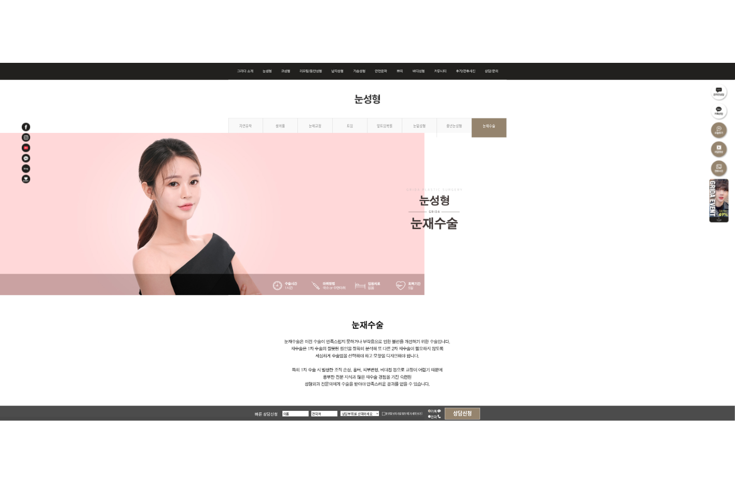
scroll to position [0, 0]
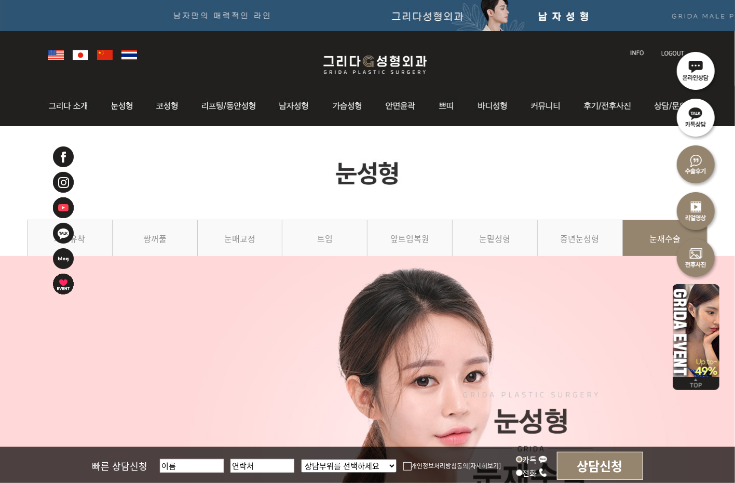
click at [699, 80] on img at bounding box center [696, 70] width 47 height 47
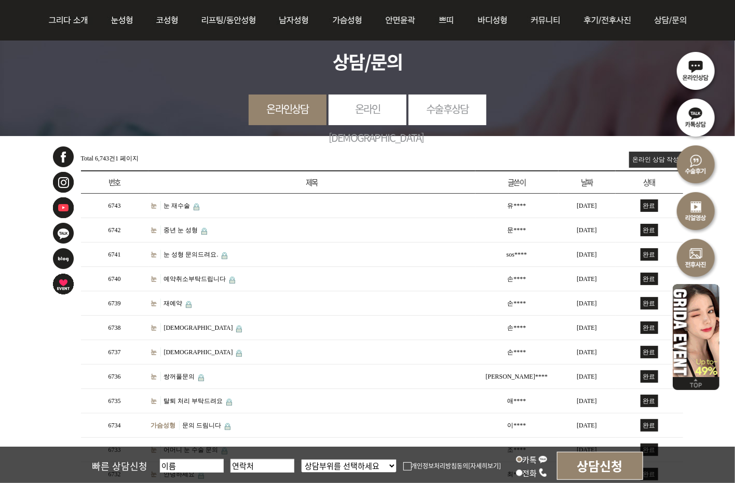
scroll to position [94, 0]
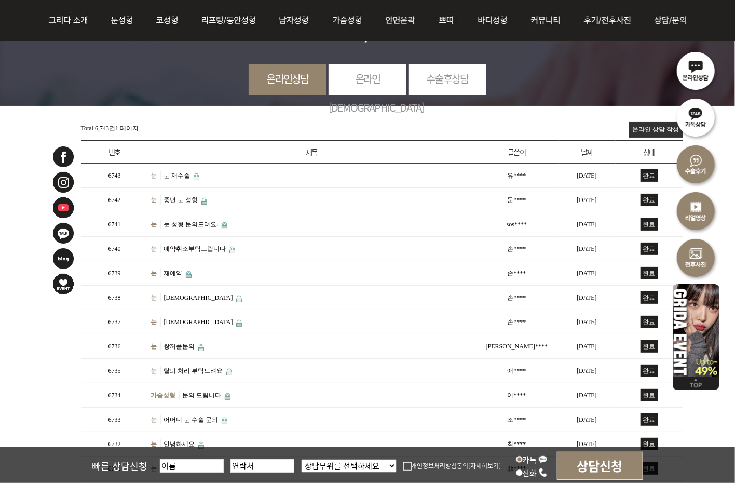
click at [183, 177] on td "눈 눈 재수술" at bounding box center [311, 176] width 327 height 24
click at [186, 172] on link "눈 재수술" at bounding box center [177, 175] width 26 height 7
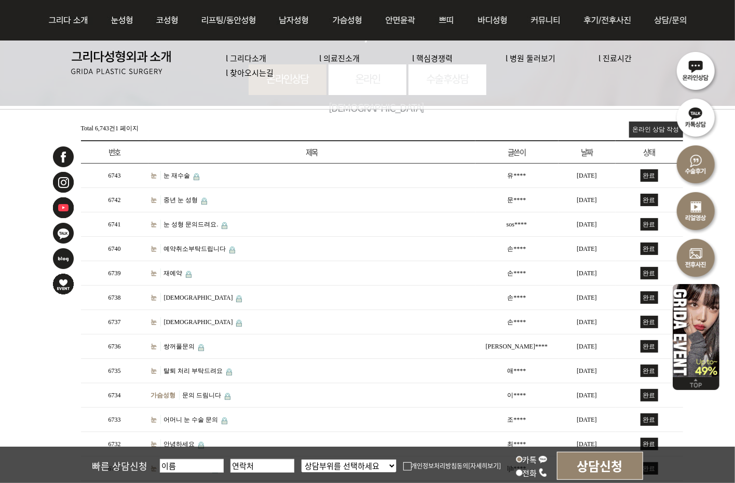
click at [187, 172] on link "눈 재수술" at bounding box center [177, 175] width 26 height 7
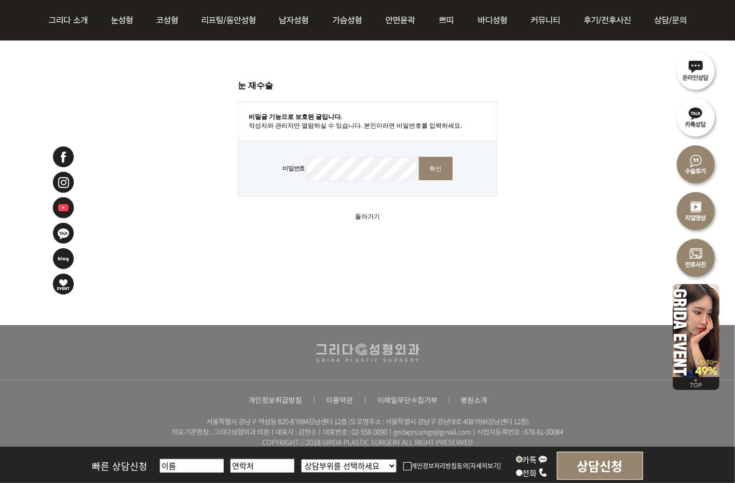
scroll to position [188, 0]
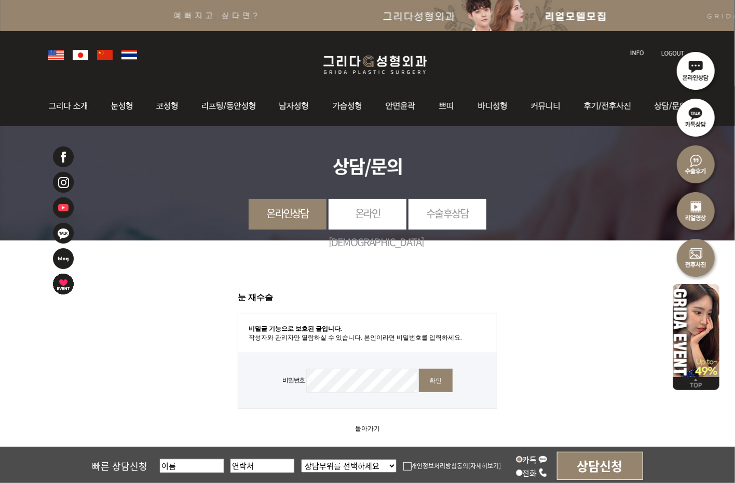
click at [419, 369] on input "확인" at bounding box center [436, 380] width 34 height 23
click at [373, 210] on link "온라인[DEMOGRAPHIC_DATA]" at bounding box center [368, 227] width 78 height 57
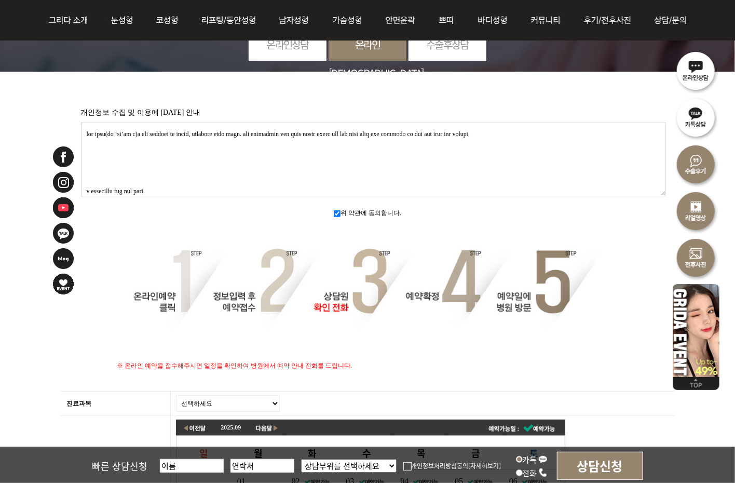
scroll to position [94, 0]
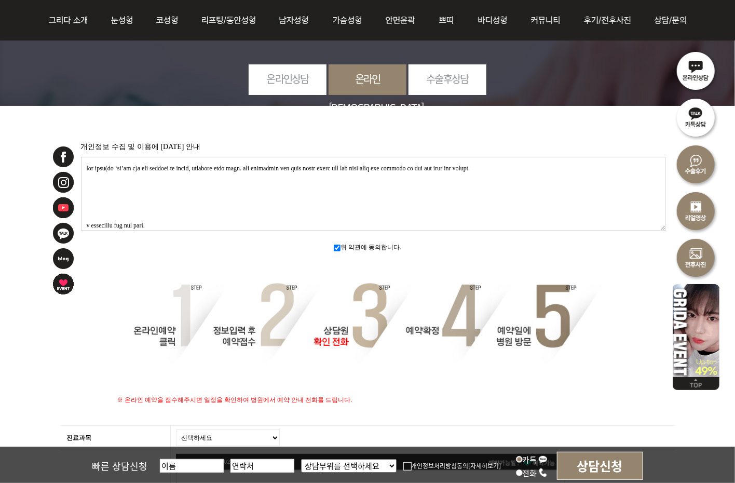
click at [284, 69] on link "온라인상담" at bounding box center [288, 78] width 78 height 29
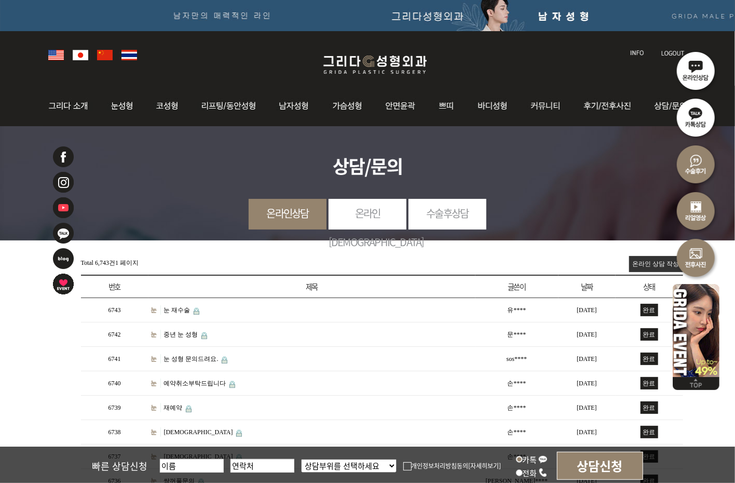
click at [362, 67] on img at bounding box center [375, 64] width 124 height 24
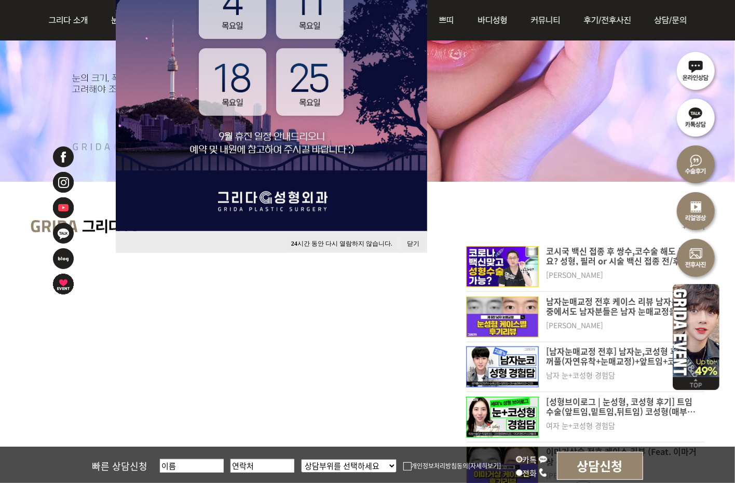
scroll to position [377, 0]
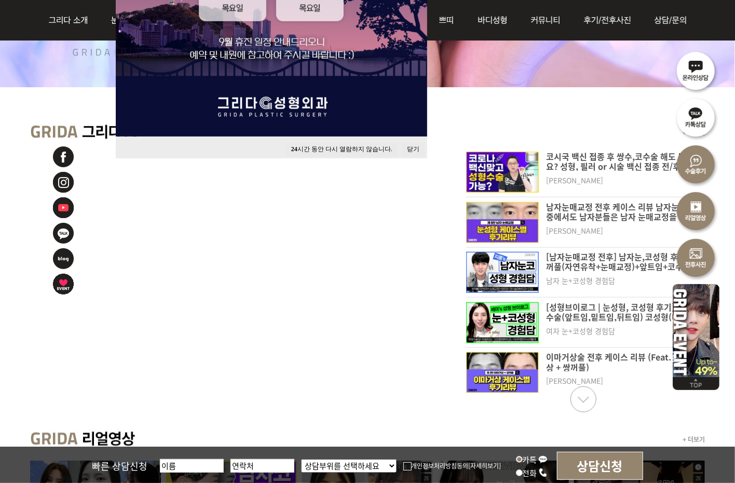
click at [410, 144] on button "닫기" at bounding box center [413, 149] width 23 height 14
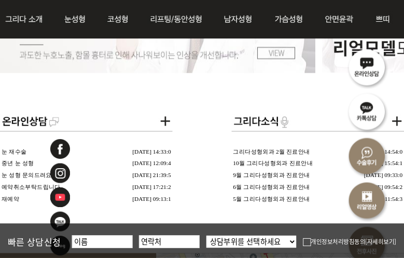
scroll to position [1889, 0]
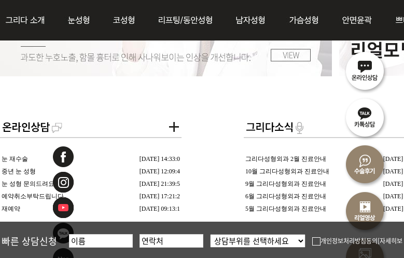
click at [205, 119] on div "제목 날짜 눈 재수술 [DATE] 14:33:0 중년 눈 성형 [DATE] 12:09:4 눈 성형 문의드려요. [DATE] 21:39:5 예약…" at bounding box center [337, 164] width 675 height 99
